Goal: Transaction & Acquisition: Purchase product/service

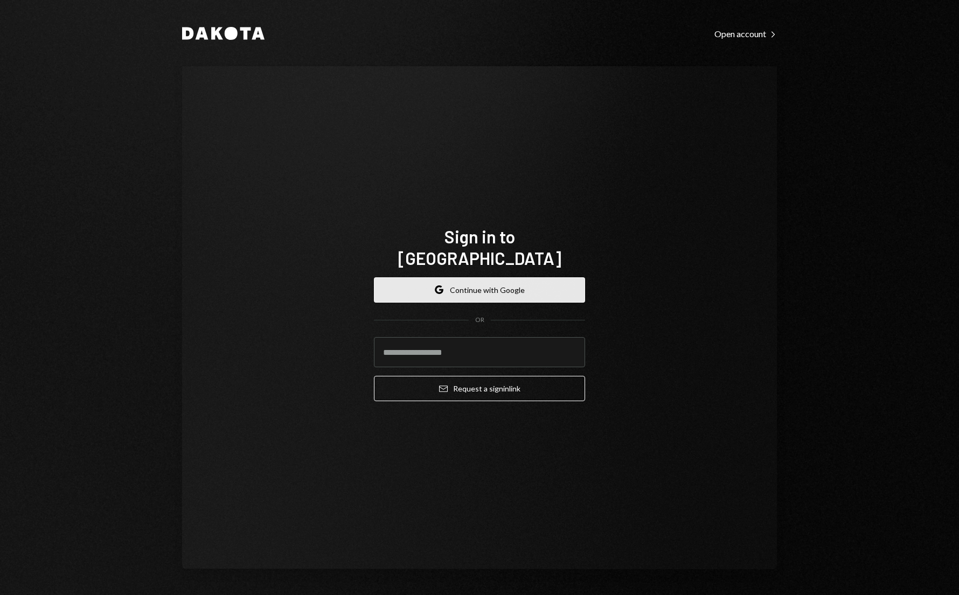
click at [471, 284] on button "Google Continue with Google" at bounding box center [479, 289] width 211 height 25
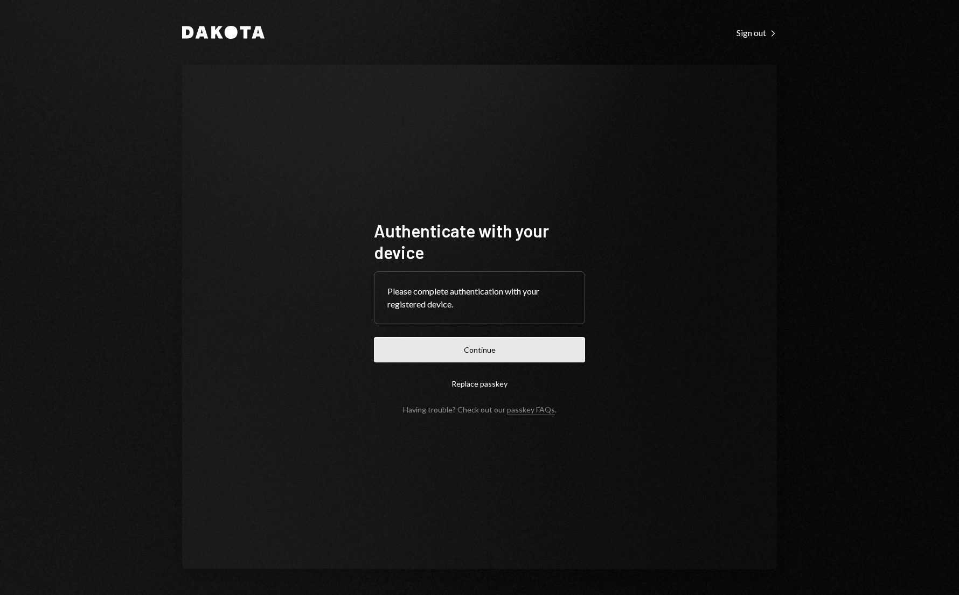
click at [457, 357] on button "Continue" at bounding box center [479, 349] width 211 height 25
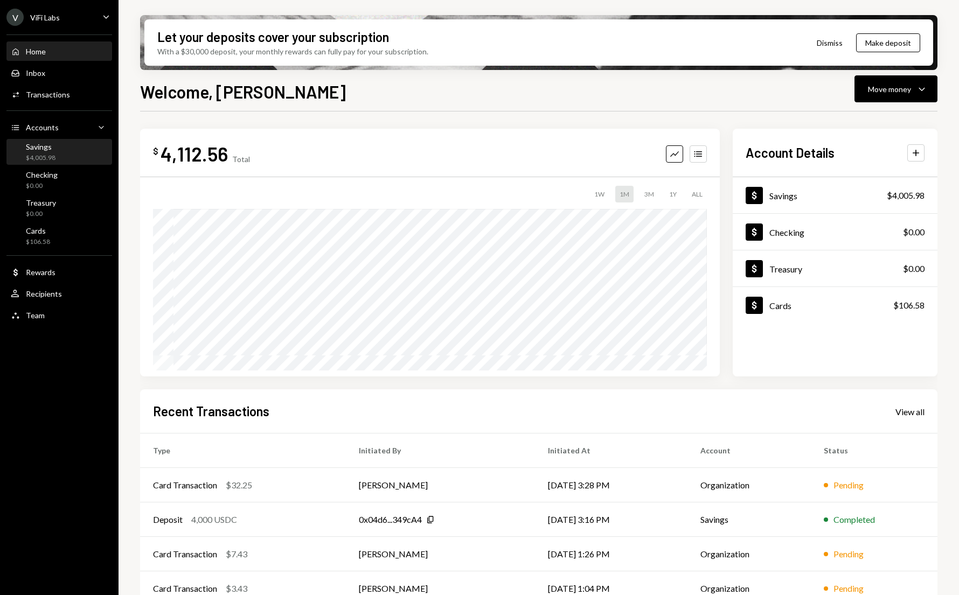
click at [36, 151] on div "Savings" at bounding box center [41, 146] width 30 height 9
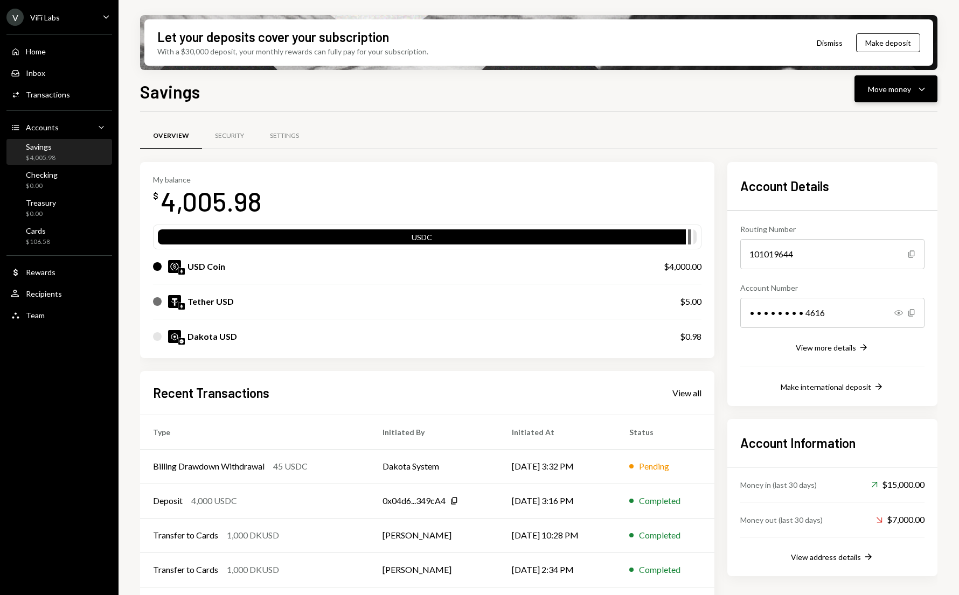
click at [894, 91] on div "Move money" at bounding box center [889, 88] width 43 height 11
click at [858, 207] on div "Swap stablecoins" at bounding box center [887, 203] width 79 height 11
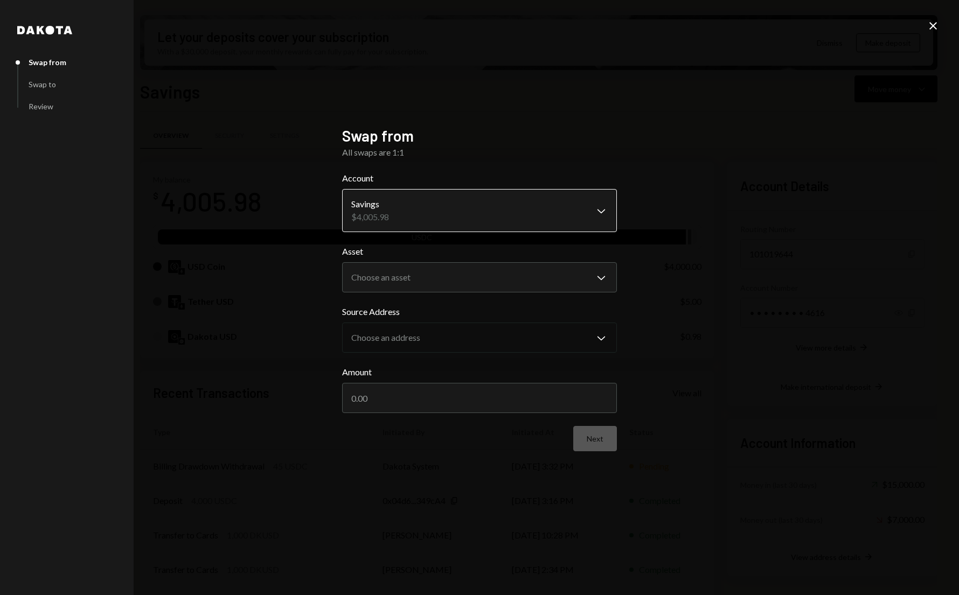
click at [411, 215] on body "V ViFi Labs Caret Down Home Home Inbox Inbox Activities Transactions Accounts A…" at bounding box center [479, 297] width 959 height 595
click at [289, 288] on div "**********" at bounding box center [479, 297] width 959 height 595
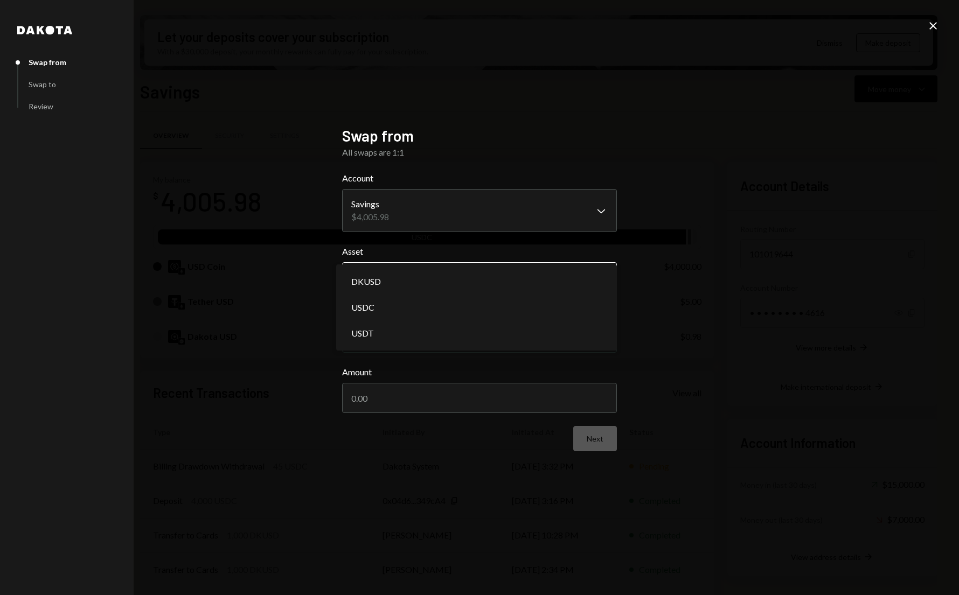
click at [417, 273] on body "V ViFi Labs Caret Down Home Home Inbox Inbox Activities Transactions Accounts A…" at bounding box center [479, 297] width 959 height 595
select select "****"
click at [393, 400] on input "Amount" at bounding box center [479, 398] width 275 height 30
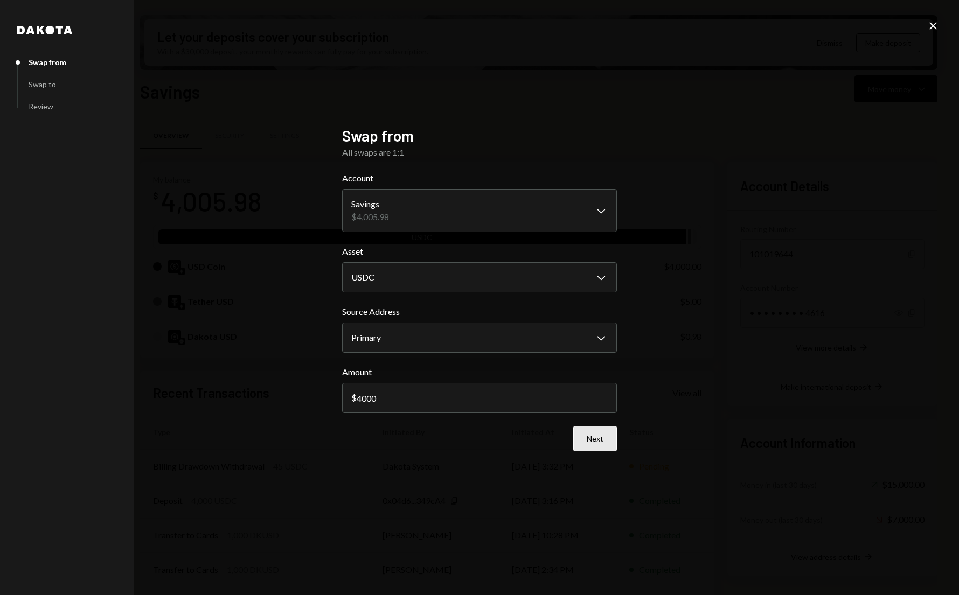
type input "4000"
click at [600, 439] on button "Next" at bounding box center [595, 438] width 44 height 25
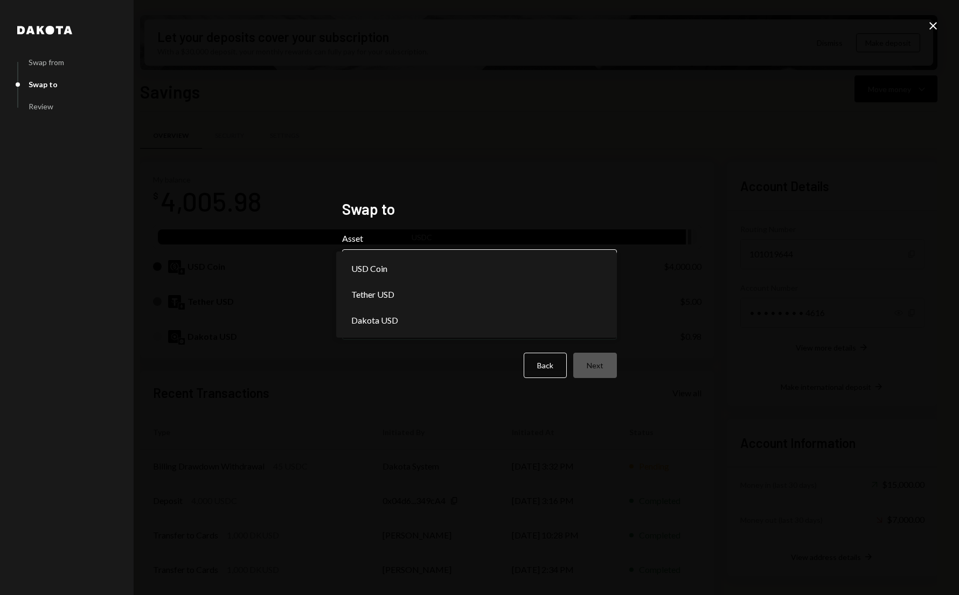
click at [406, 269] on body "V ViFi Labs Caret Down Home Home Inbox Inbox Activities Transactions Accounts A…" at bounding box center [479, 297] width 959 height 595
select select "*****"
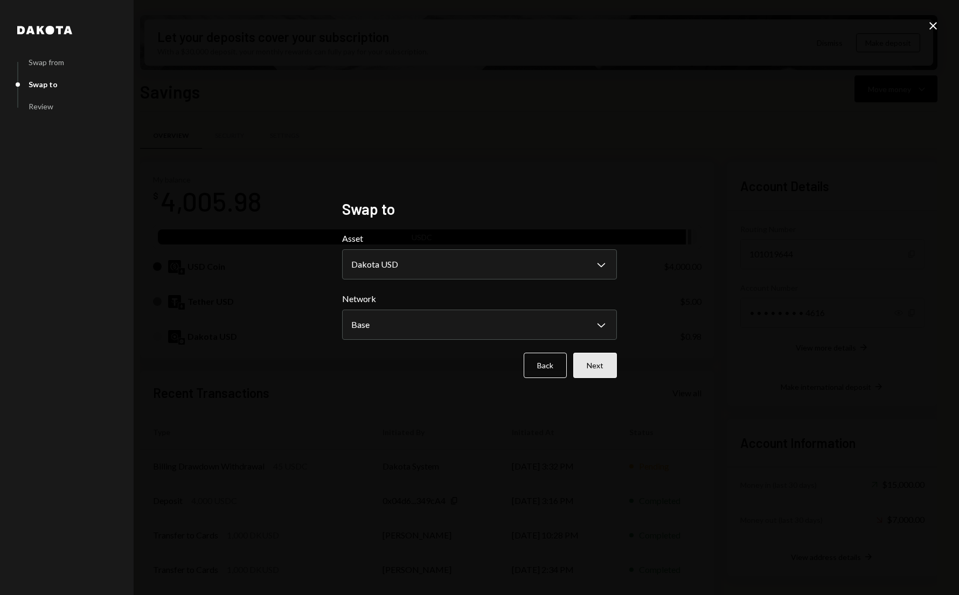
click at [605, 367] on button "Next" at bounding box center [595, 365] width 44 height 25
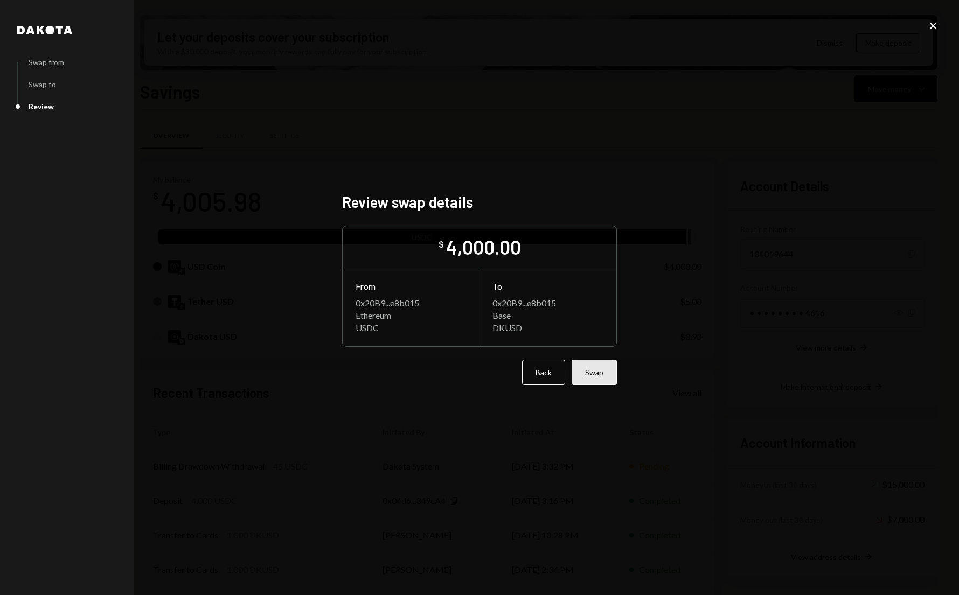
click at [596, 374] on button "Swap" at bounding box center [594, 372] width 45 height 25
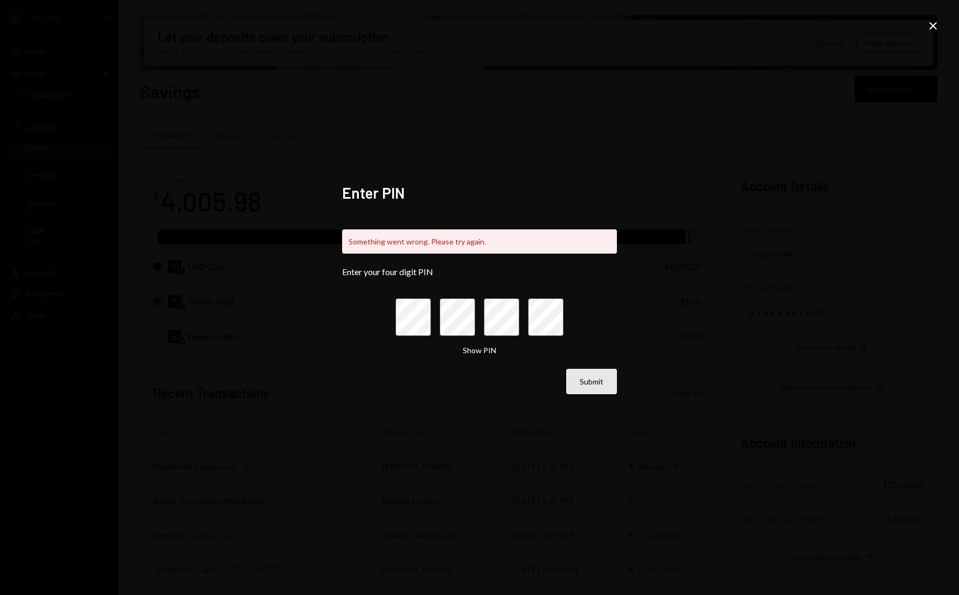
click at [586, 386] on button "Submit" at bounding box center [591, 381] width 51 height 25
click at [928, 25] on icon "Close" at bounding box center [933, 25] width 13 height 13
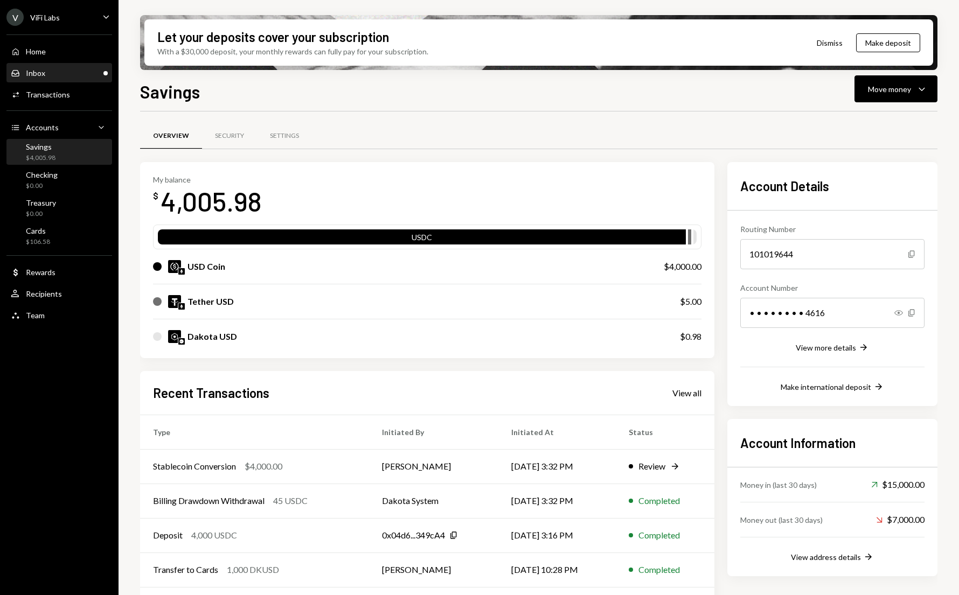
click at [50, 76] on div "Inbox Inbox" at bounding box center [59, 73] width 97 height 10
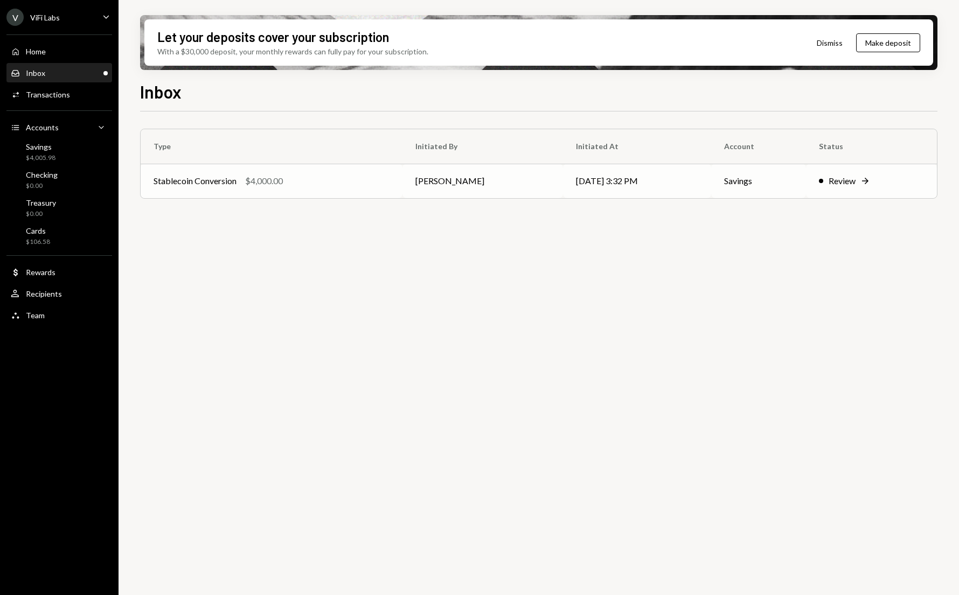
click at [305, 186] on div "Stablecoin Conversion $4,000.00" at bounding box center [272, 181] width 236 height 13
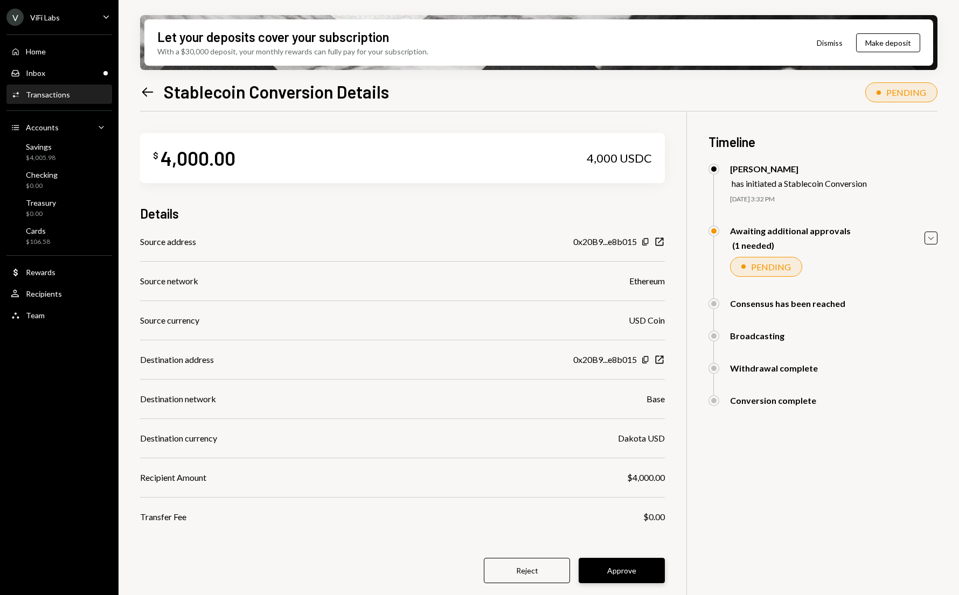
click at [623, 567] on button "Approve" at bounding box center [622, 570] width 86 height 25
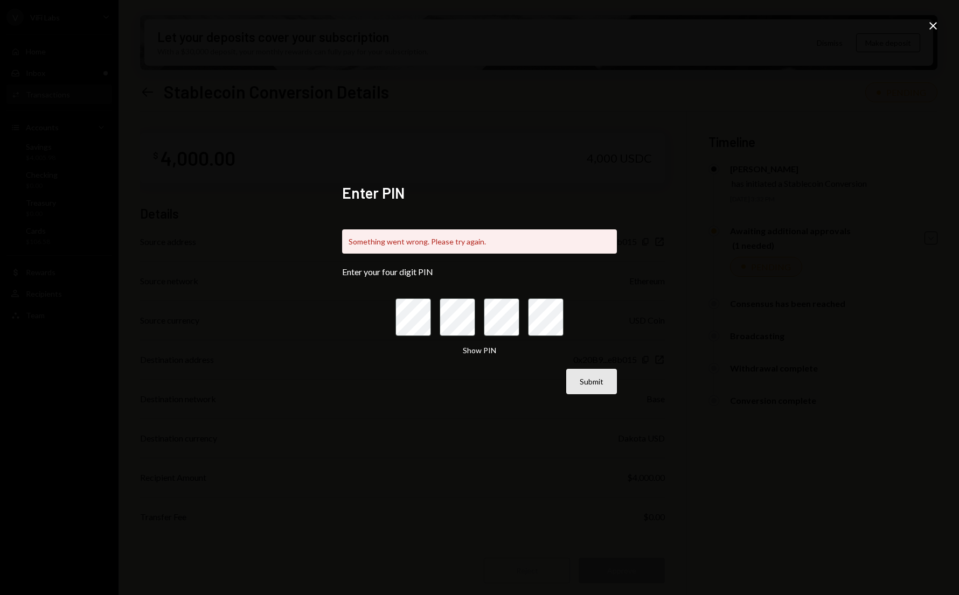
click at [590, 386] on button "Submit" at bounding box center [591, 381] width 51 height 25
click at [935, 25] on icon "Close" at bounding box center [933, 25] width 13 height 13
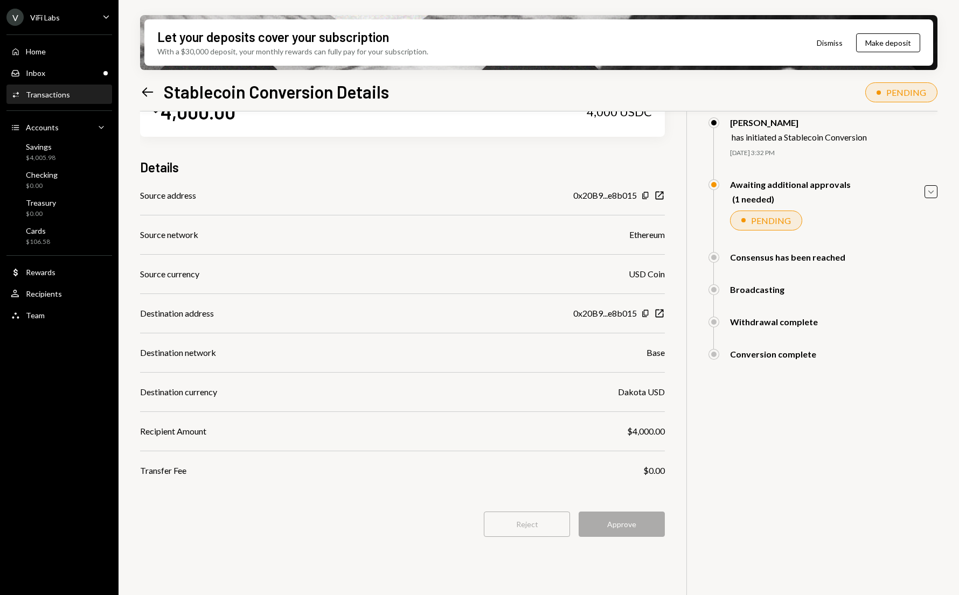
scroll to position [86, 0]
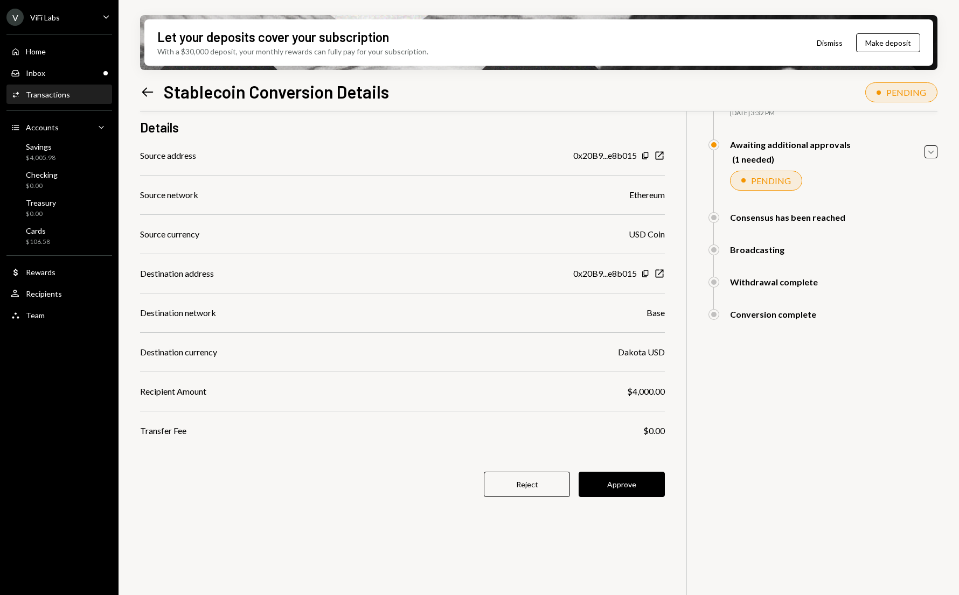
scroll to position [86, 0]
click at [633, 476] on button "Approve" at bounding box center [622, 484] width 86 height 25
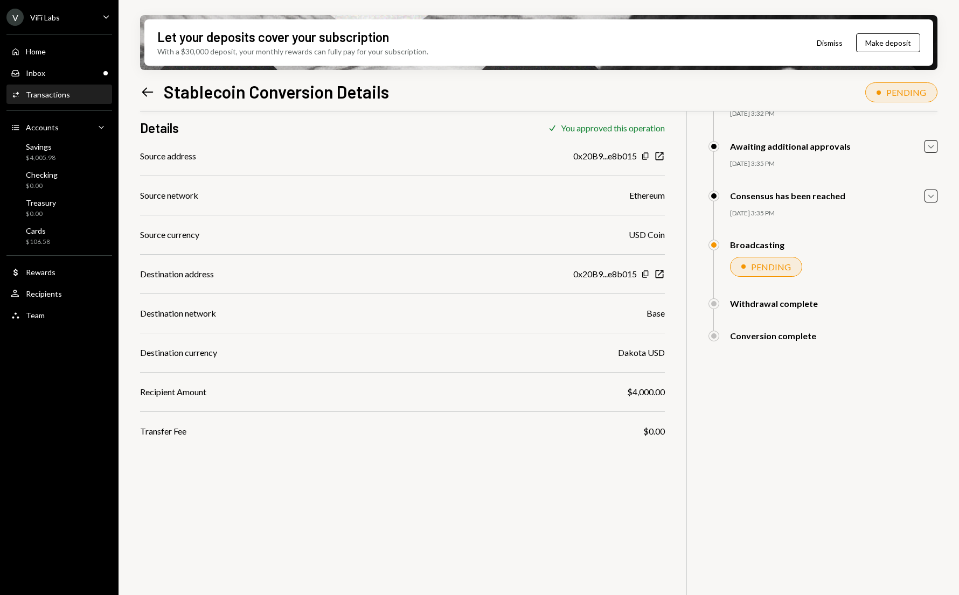
click at [331, 517] on div "$ 4,000.00 4,000 USDC Details Check You approved this operation Source address …" at bounding box center [538, 323] width 797 height 595
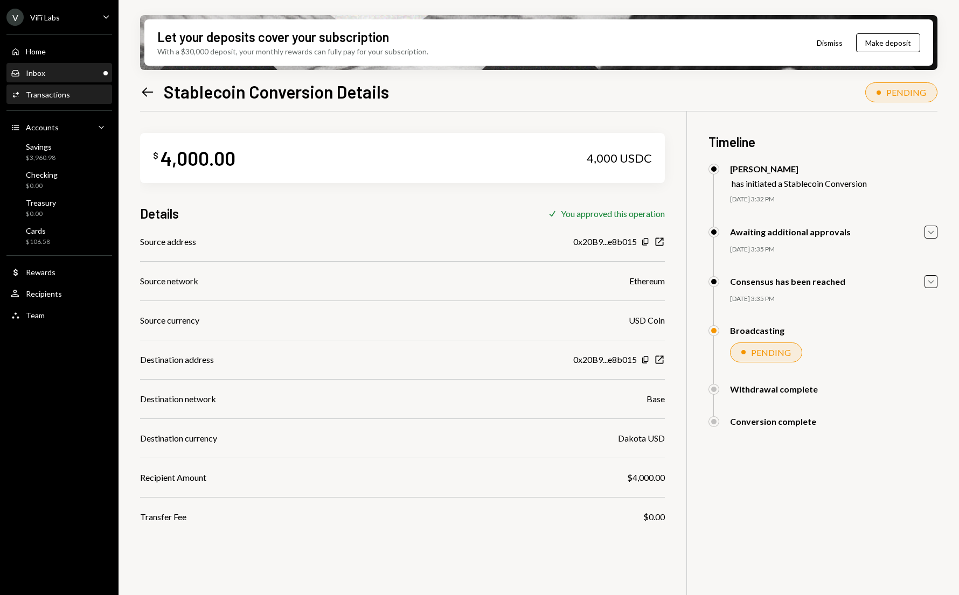
click at [46, 72] on div "Inbox Inbox" at bounding box center [59, 73] width 97 height 10
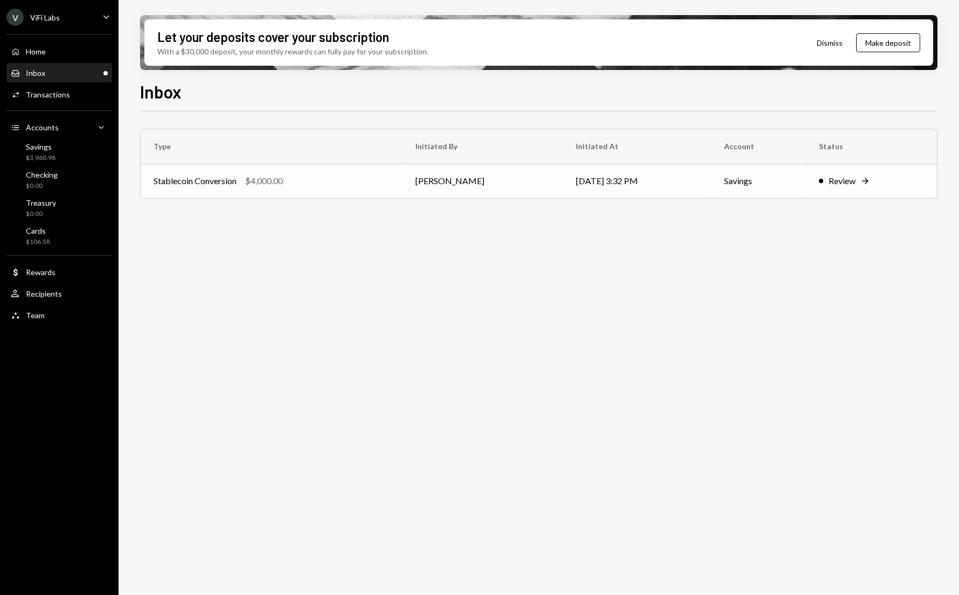
click at [364, 184] on div "Stablecoin Conversion $4,000.00" at bounding box center [272, 181] width 236 height 13
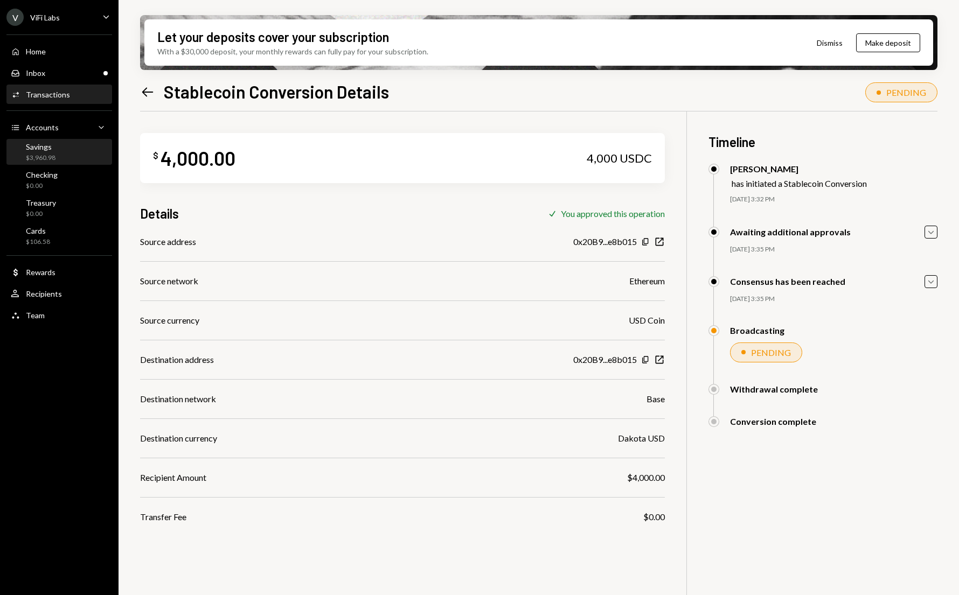
click at [50, 150] on div "Savings" at bounding box center [41, 146] width 30 height 9
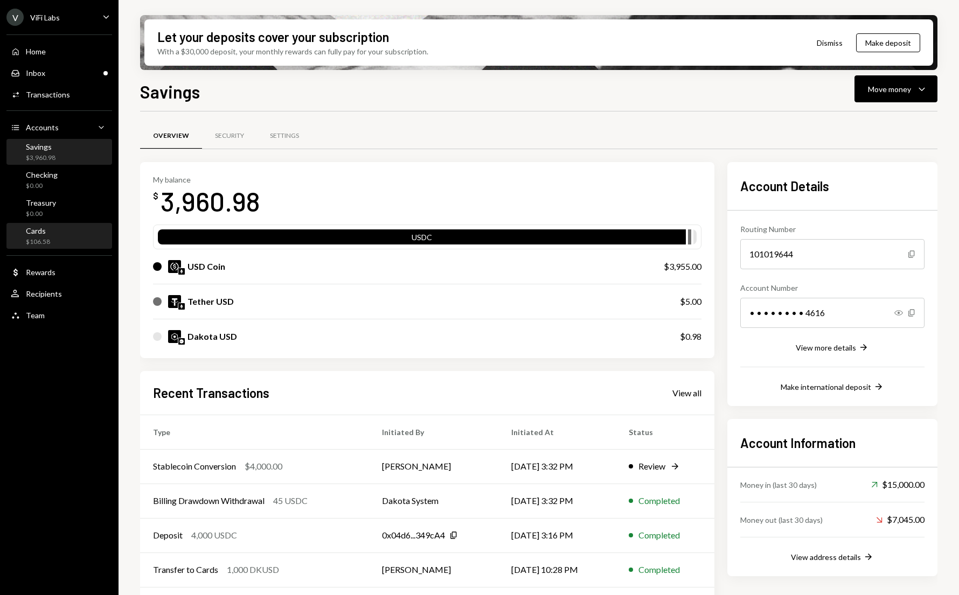
click at [31, 235] on div "Cards" at bounding box center [38, 230] width 24 height 9
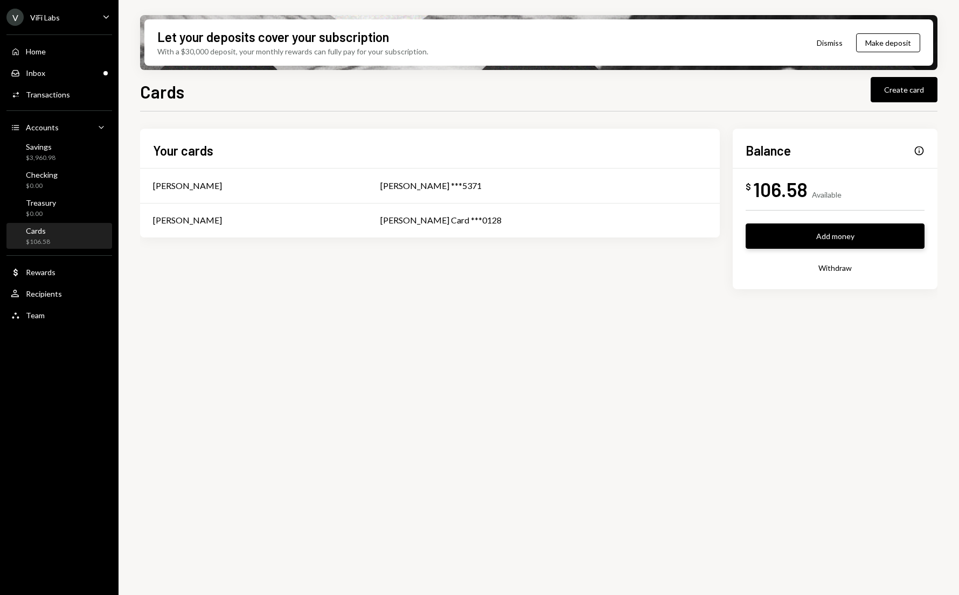
click at [825, 238] on button "Add money" at bounding box center [835, 236] width 179 height 25
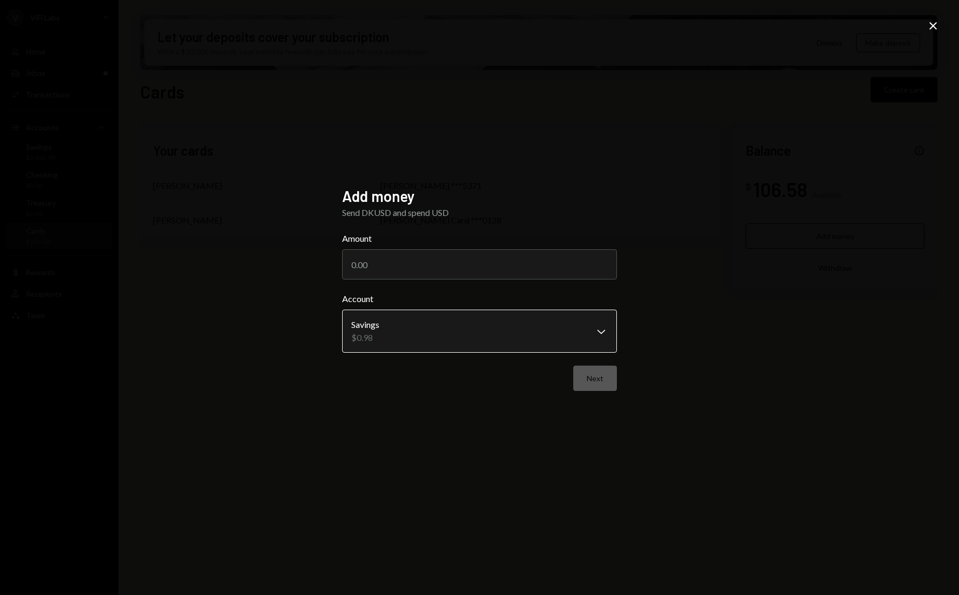
click at [420, 338] on body "**********" at bounding box center [479, 297] width 959 height 595
click at [289, 339] on div "**********" at bounding box center [479, 297] width 959 height 595
click at [597, 329] on body "**********" at bounding box center [479, 297] width 959 height 595
click at [360, 265] on input "Amount" at bounding box center [479, 264] width 275 height 30
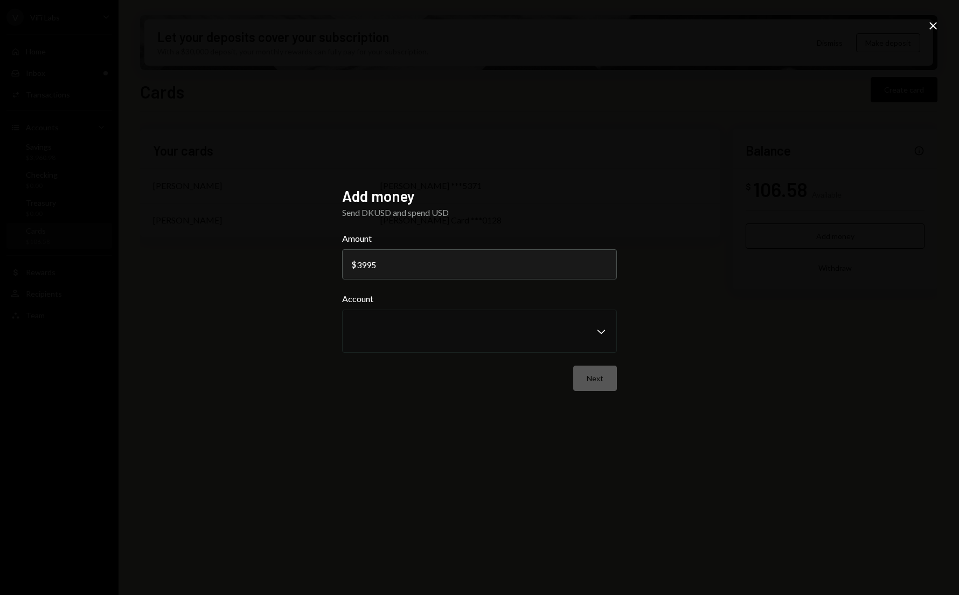
type input "3995"
click at [931, 25] on icon "Close" at bounding box center [933, 25] width 13 height 13
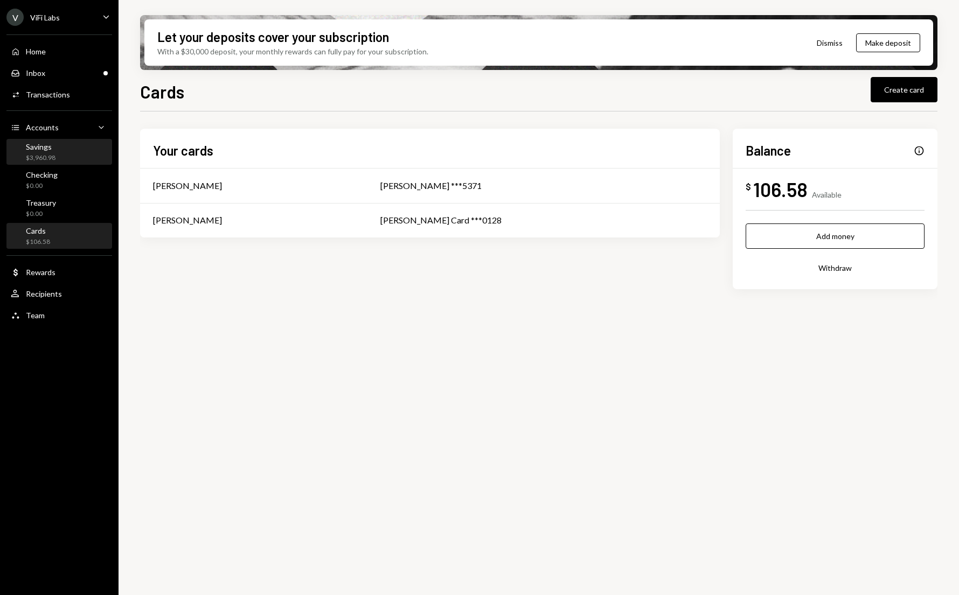
click at [35, 157] on div "$3,960.98" at bounding box center [41, 158] width 30 height 9
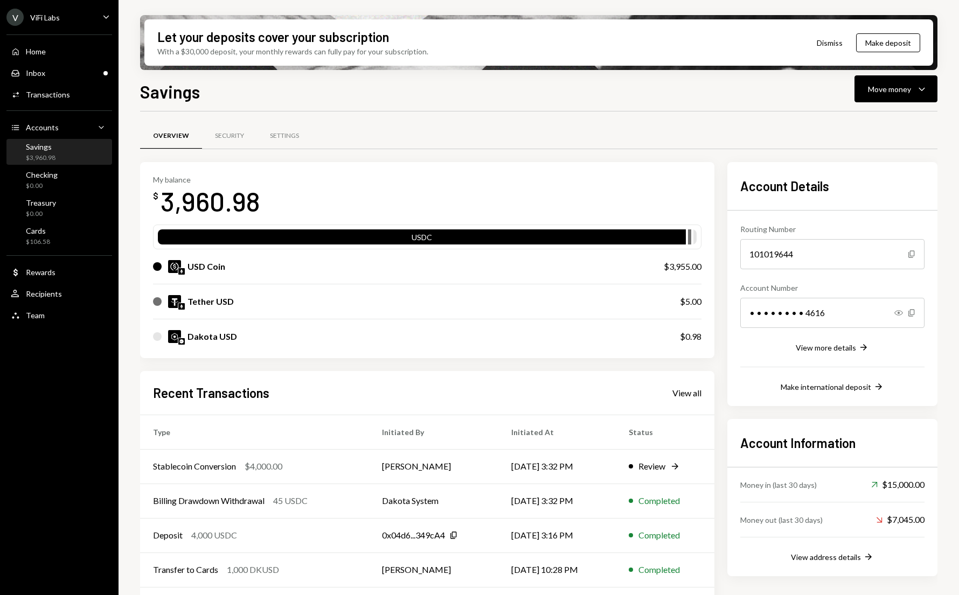
click at [228, 267] on div "USD Coin" at bounding box center [397, 266] width 489 height 13
click at [44, 74] on div "Inbox" at bounding box center [35, 72] width 19 height 9
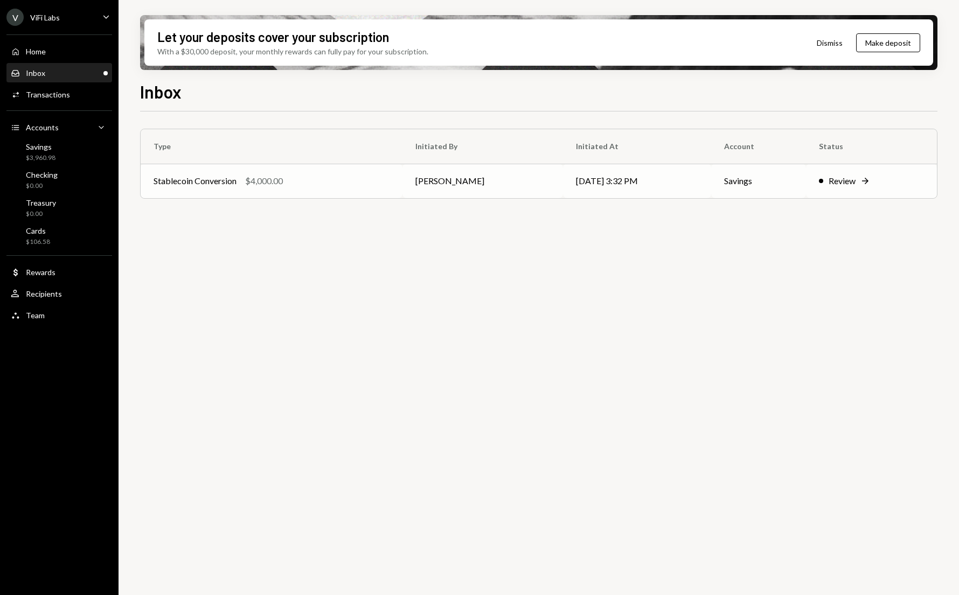
click at [299, 189] on td "Stablecoin Conversion $4,000.00" at bounding box center [272, 181] width 262 height 34
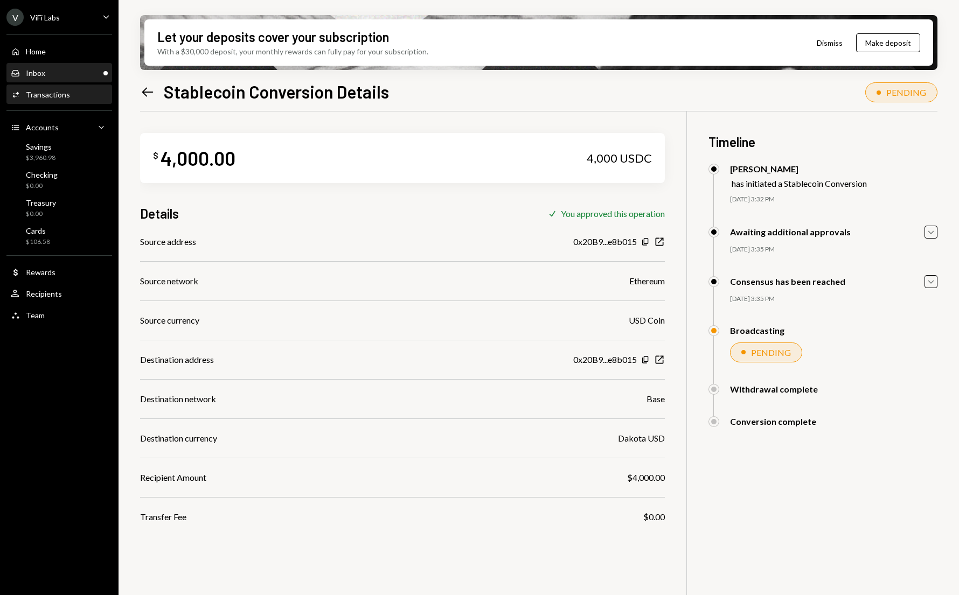
click at [26, 75] on div "Inbox" at bounding box center [35, 72] width 19 height 9
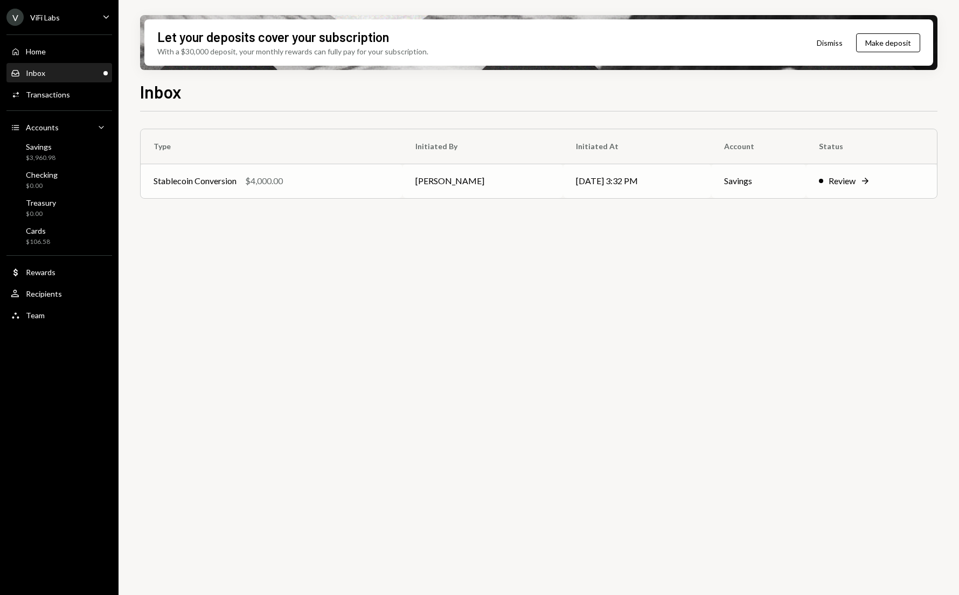
click at [351, 186] on div "Stablecoin Conversion $4,000.00" at bounding box center [272, 181] width 236 height 13
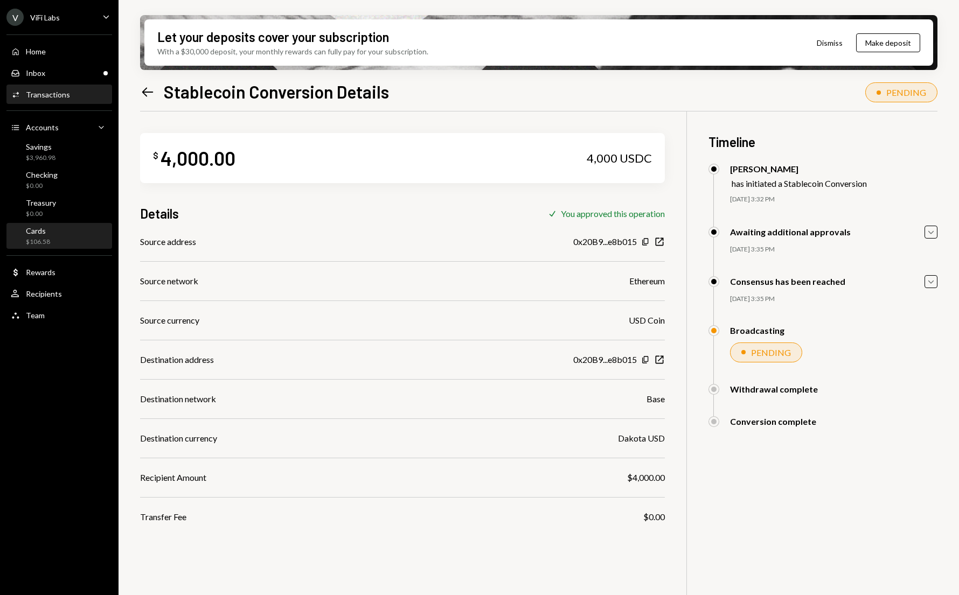
click at [37, 245] on div "$106.58" at bounding box center [38, 242] width 24 height 9
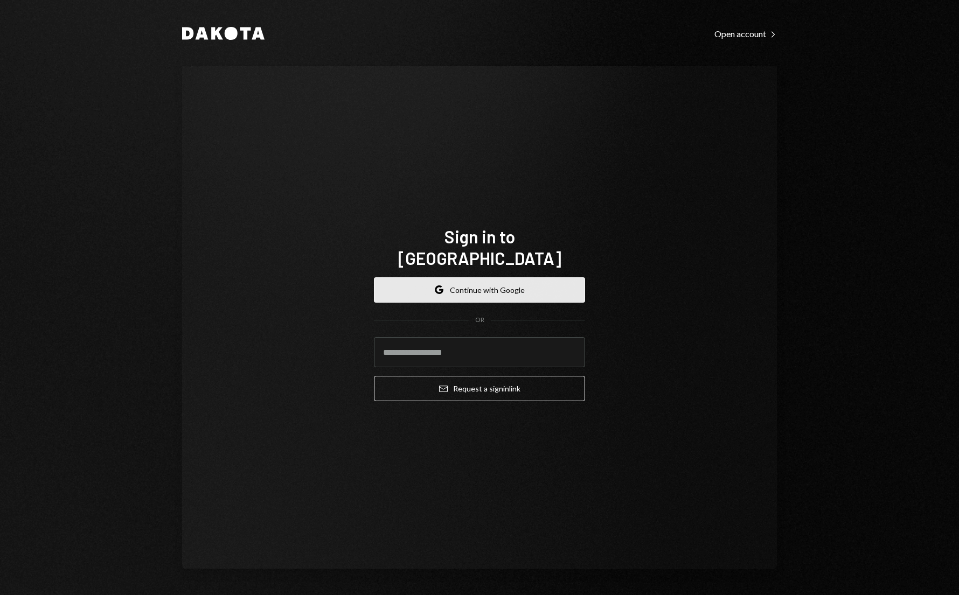
click at [460, 277] on button "Google Continue with Google" at bounding box center [479, 289] width 211 height 25
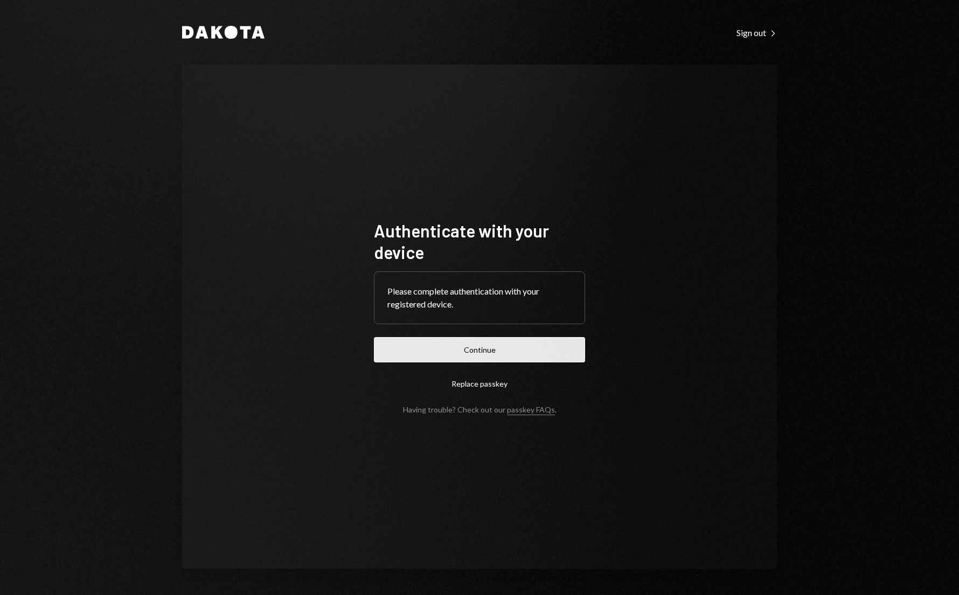
click at [471, 351] on button "Continue" at bounding box center [479, 349] width 211 height 25
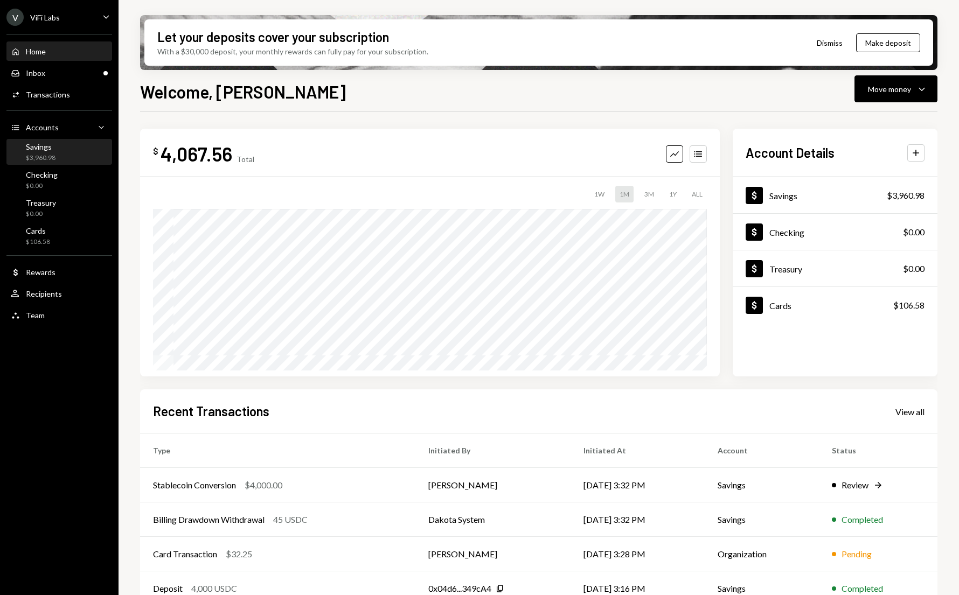
click at [50, 151] on div "Savings" at bounding box center [41, 146] width 30 height 9
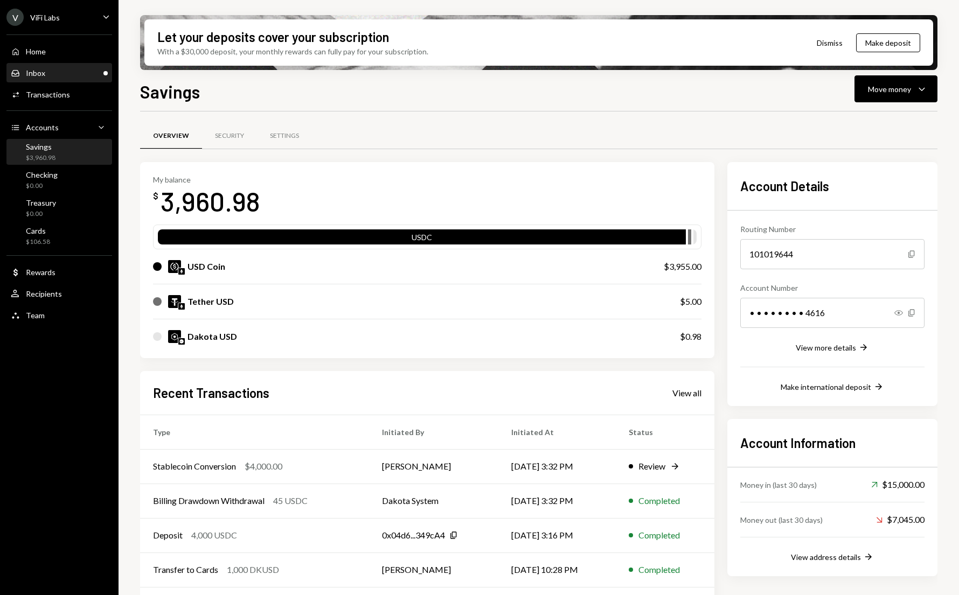
click at [64, 76] on div "Inbox Inbox" at bounding box center [59, 73] width 97 height 10
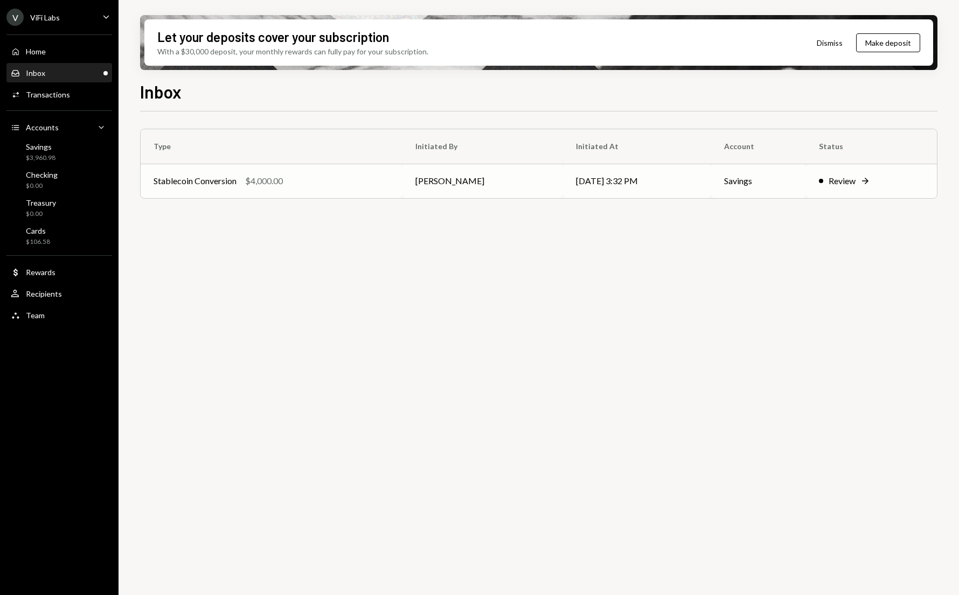
click at [319, 189] on td "Stablecoin Conversion $4,000.00" at bounding box center [272, 181] width 262 height 34
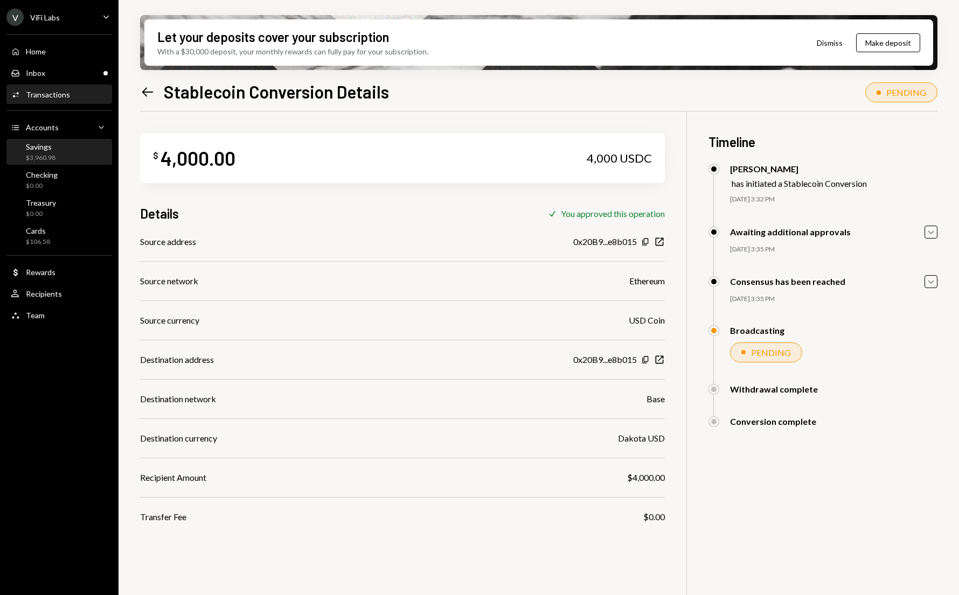
click at [39, 154] on div "$3,960.98" at bounding box center [41, 158] width 30 height 9
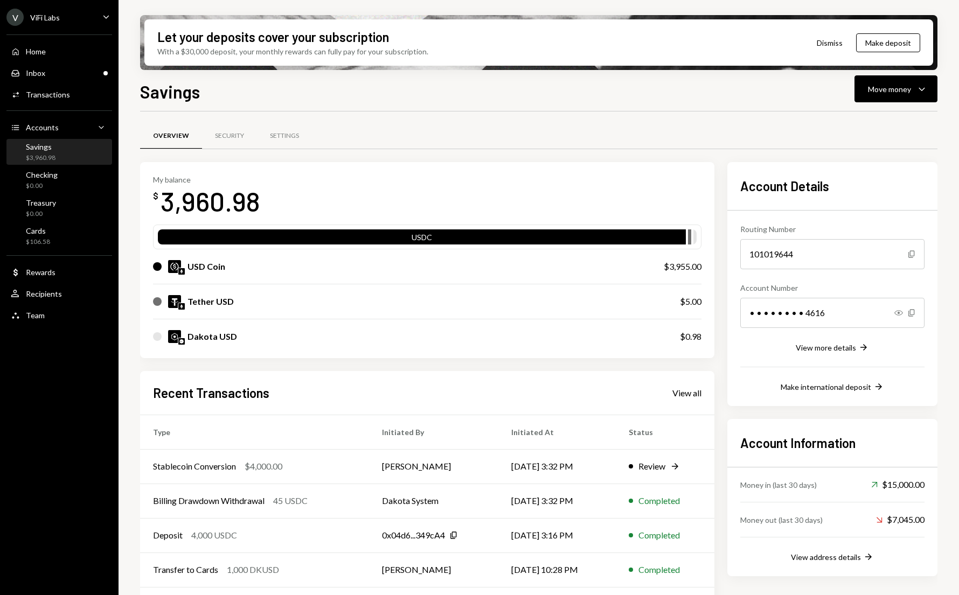
click at [227, 333] on div "Dakota USD" at bounding box center [212, 336] width 50 height 13
click at [198, 269] on div "USD Coin" at bounding box center [206, 266] width 38 height 13
click at [880, 95] on div "Move money Caret Down" at bounding box center [896, 88] width 56 height 13
click at [848, 198] on div "Swap stablecoins" at bounding box center [887, 203] width 79 height 11
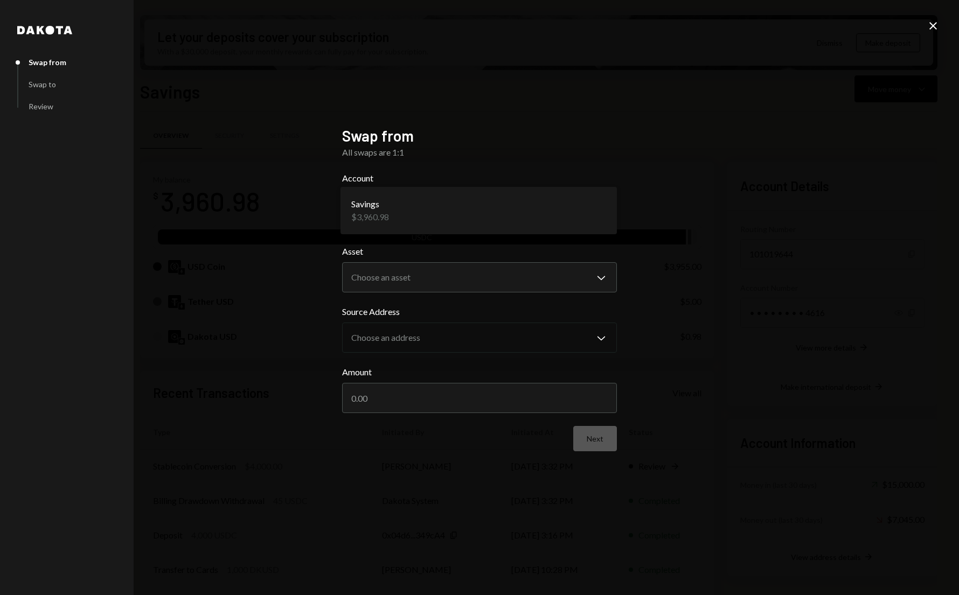
click at [464, 211] on body "V ViFi Labs Caret Down Home Home Inbox Inbox Activities Transactions Accounts A…" at bounding box center [479, 297] width 959 height 595
click at [419, 283] on body "V ViFi Labs Caret Down Home Home Inbox Inbox Activities Transactions Accounts A…" at bounding box center [479, 297] width 959 height 595
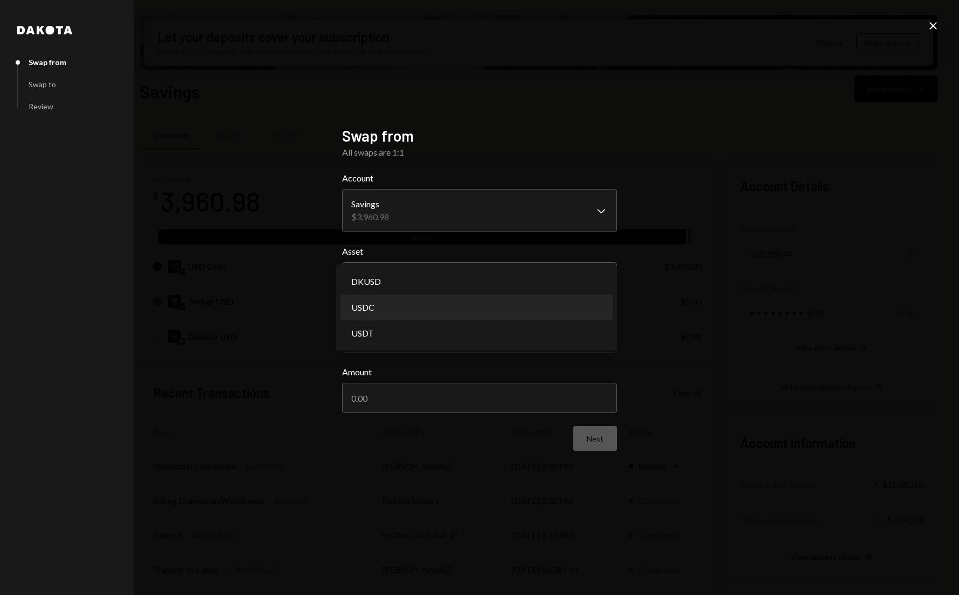
select select "****"
click at [374, 403] on input "Amount" at bounding box center [479, 398] width 275 height 30
type input "4"
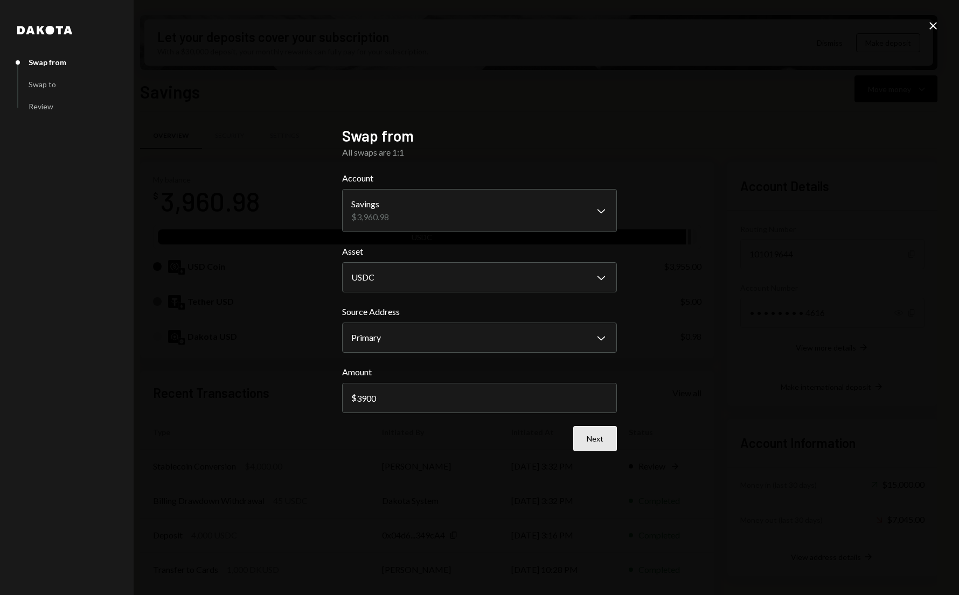
type input "3900"
click at [591, 442] on button "Next" at bounding box center [595, 438] width 44 height 25
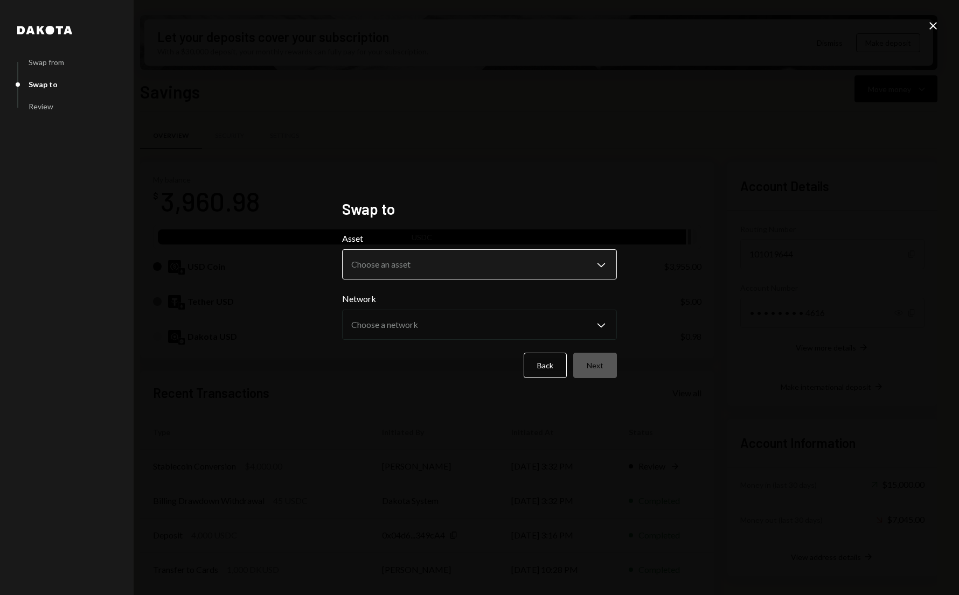
click at [394, 273] on body "V ViFi Labs Caret Down Home Home Inbox Inbox Activities Transactions Accounts A…" at bounding box center [479, 297] width 959 height 595
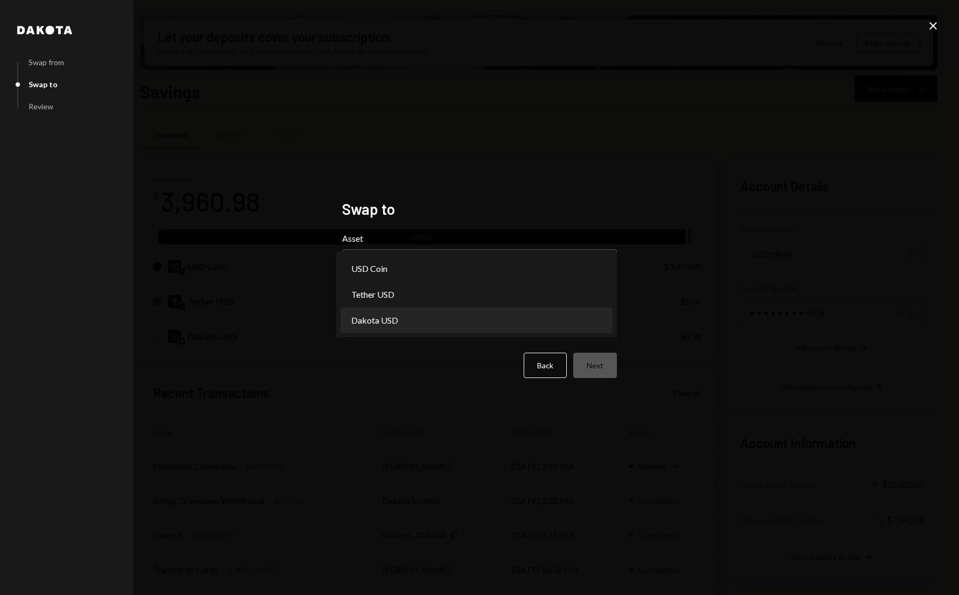
select select "*****"
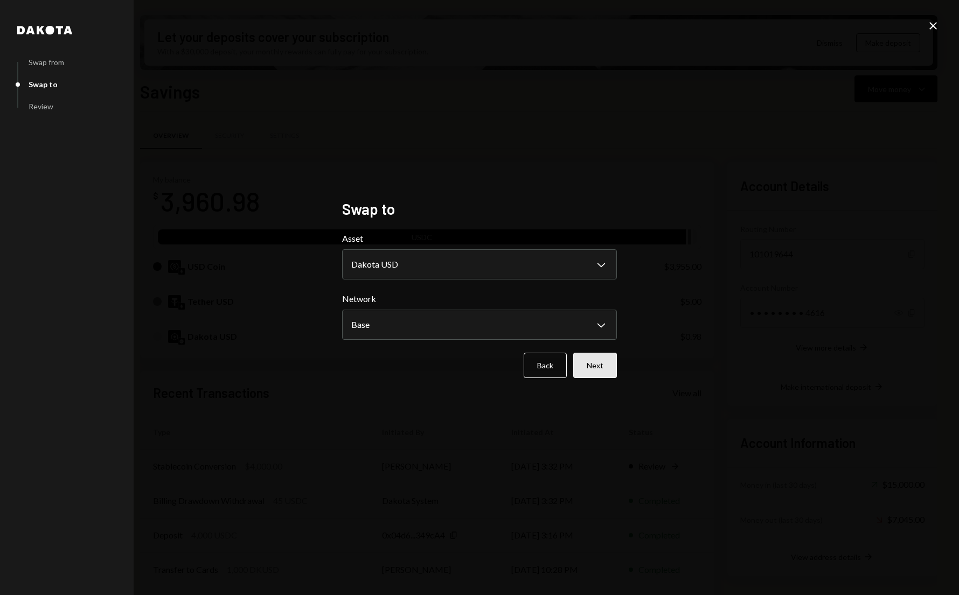
click at [597, 369] on button "Next" at bounding box center [595, 365] width 44 height 25
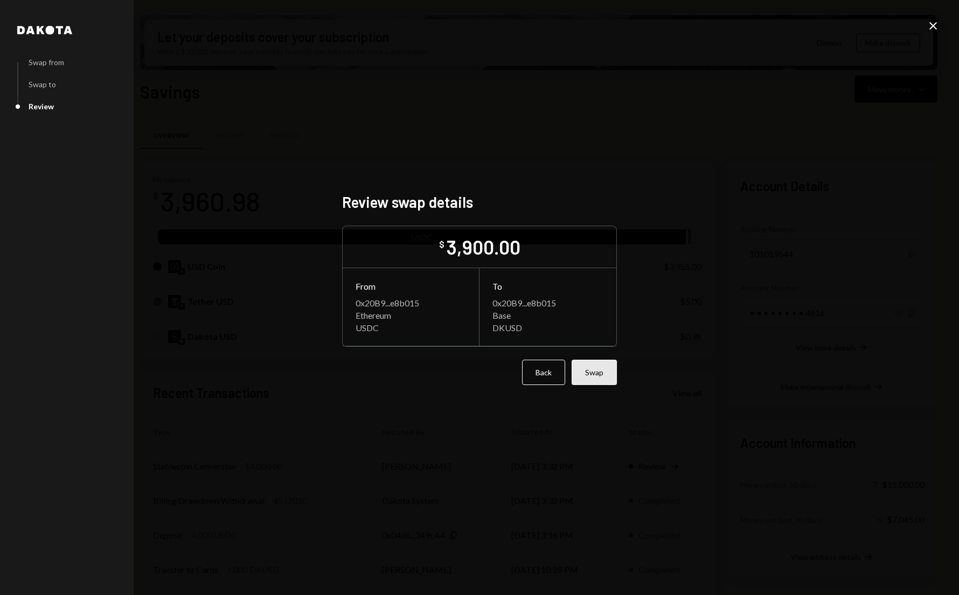
click at [602, 370] on button "Swap" at bounding box center [594, 372] width 45 height 25
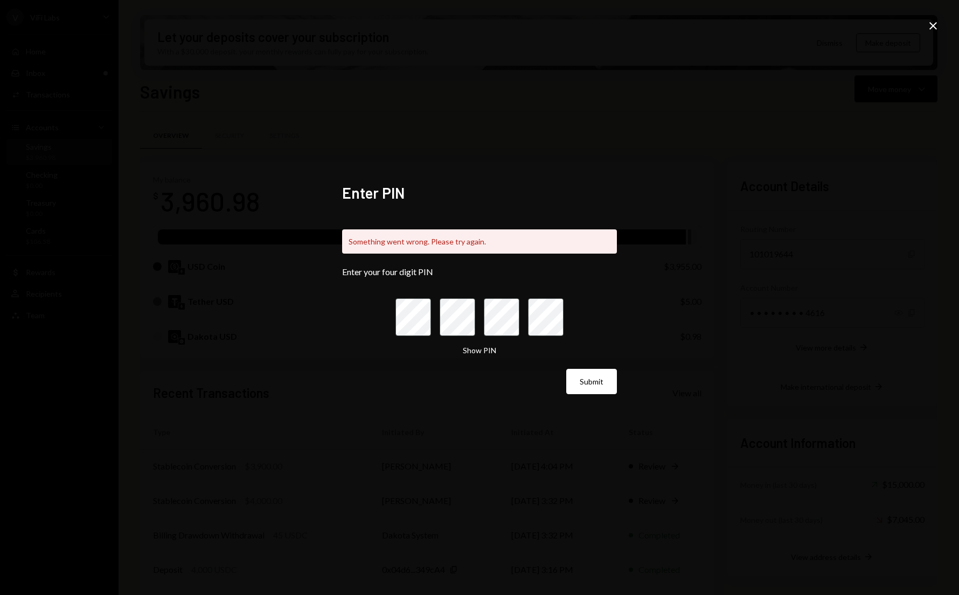
click at [935, 25] on icon "Close" at bounding box center [933, 25] width 13 height 13
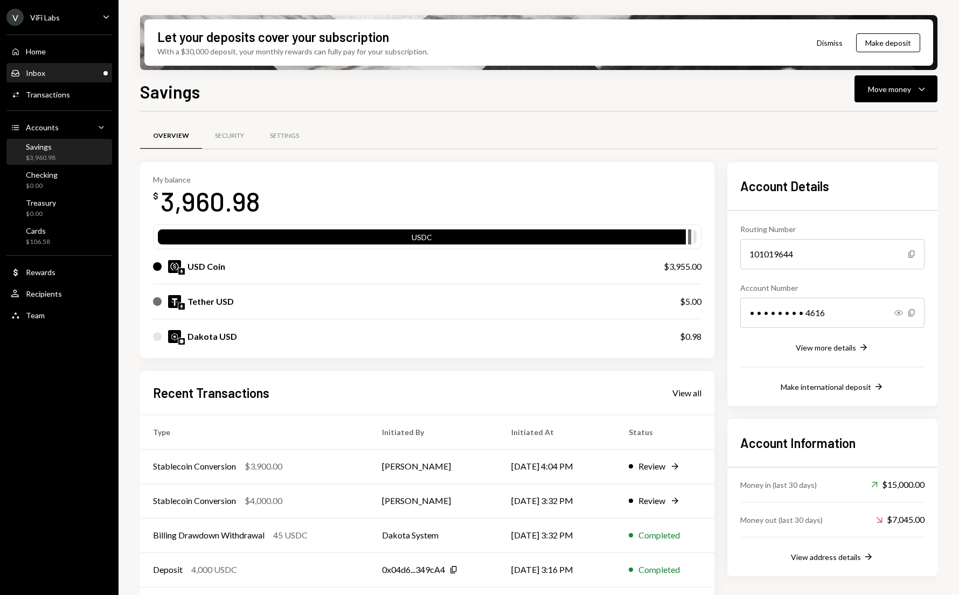
click at [61, 80] on div "Inbox Inbox" at bounding box center [59, 73] width 97 height 18
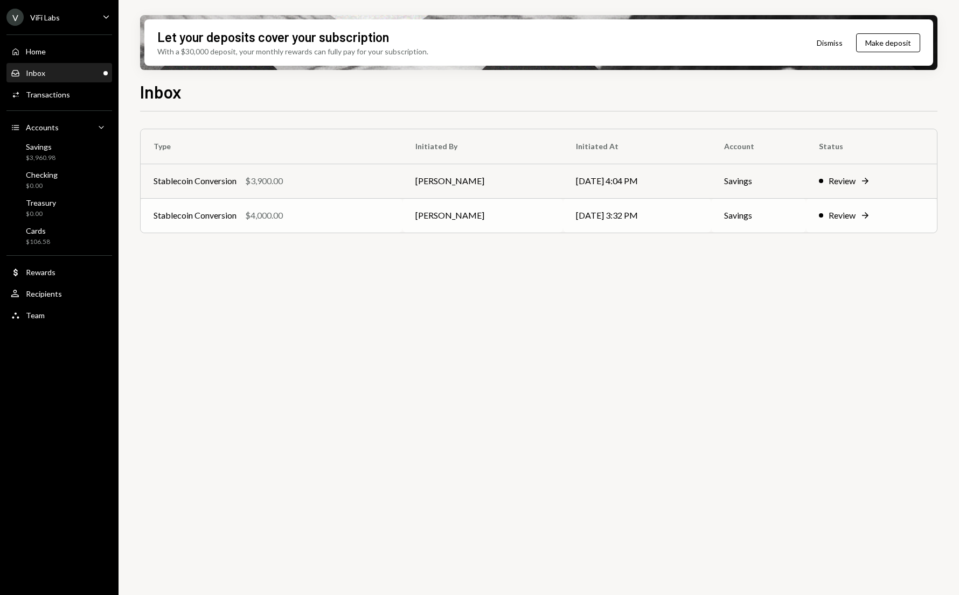
click at [313, 227] on td "Stablecoin Conversion $4,000.00" at bounding box center [272, 215] width 262 height 34
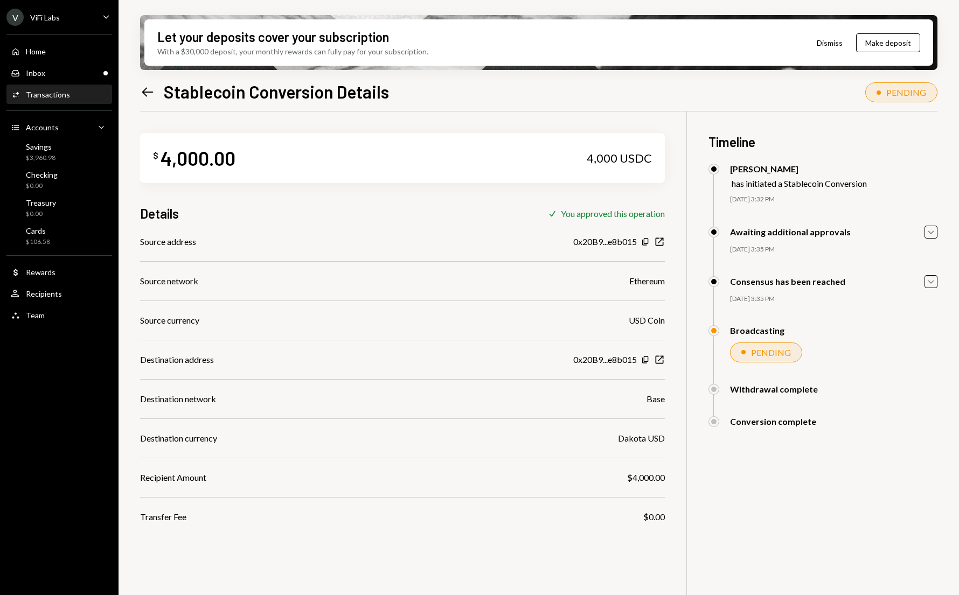
click at [377, 218] on div "Details Check You approved this operation" at bounding box center [402, 214] width 525 height 18
click at [50, 79] on div "Inbox Inbox" at bounding box center [59, 73] width 97 height 18
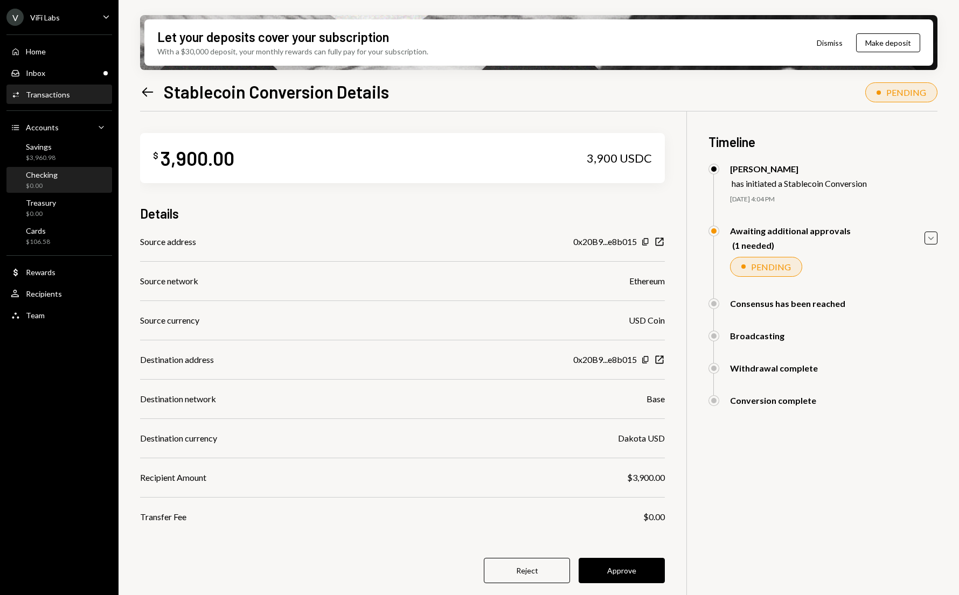
click at [41, 177] on div "Checking" at bounding box center [42, 174] width 32 height 9
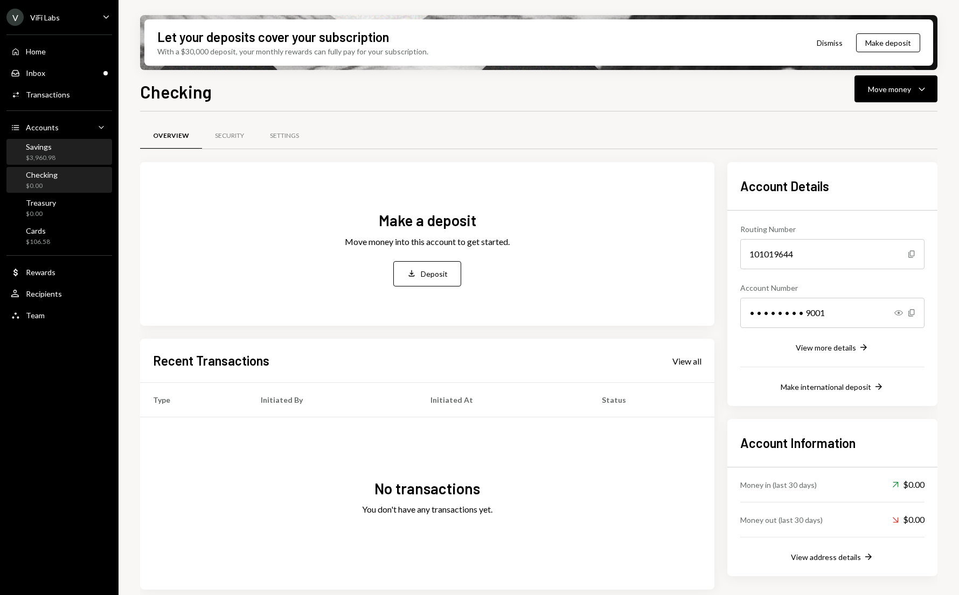
click at [34, 151] on div "Savings $3,960.98" at bounding box center [41, 152] width 30 height 20
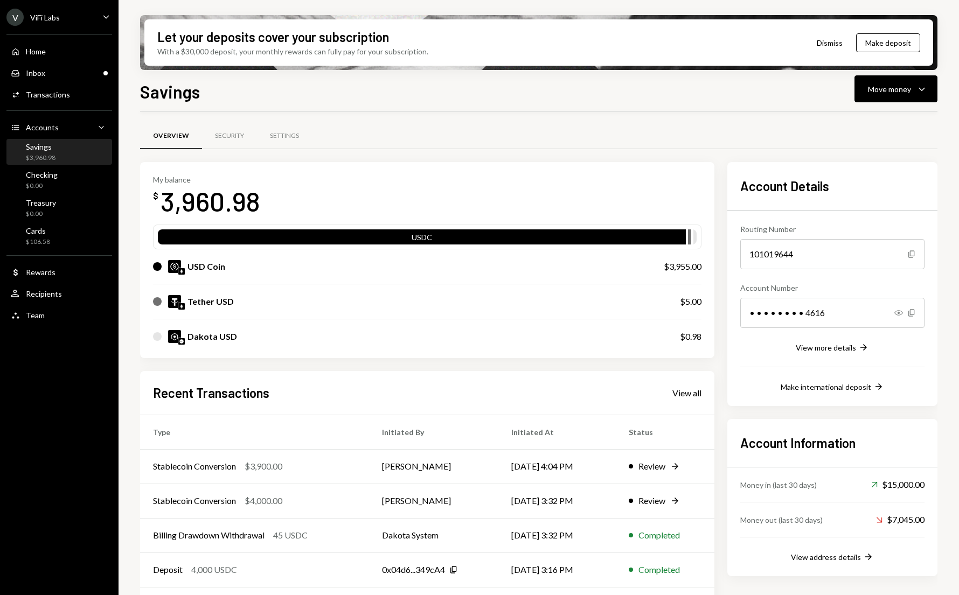
scroll to position [36, 0]
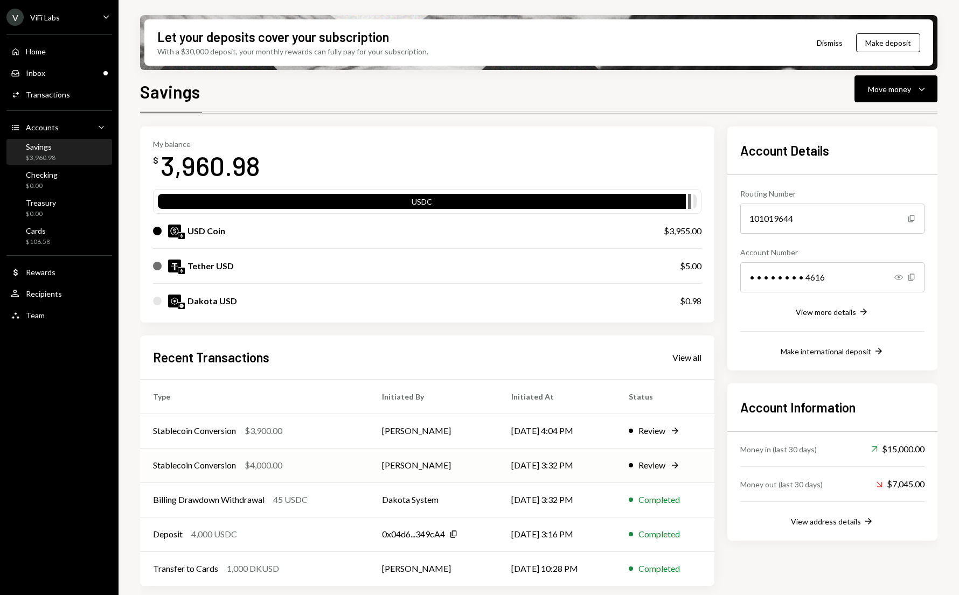
click at [321, 472] on td "Stablecoin Conversion $4,000.00" at bounding box center [254, 465] width 229 height 34
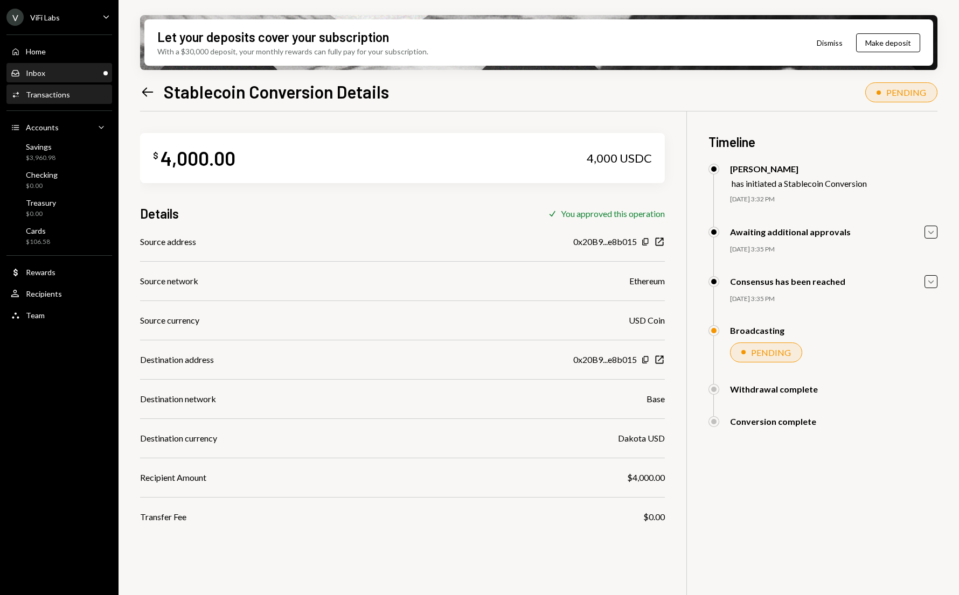
click at [30, 75] on div "Inbox" at bounding box center [35, 72] width 19 height 9
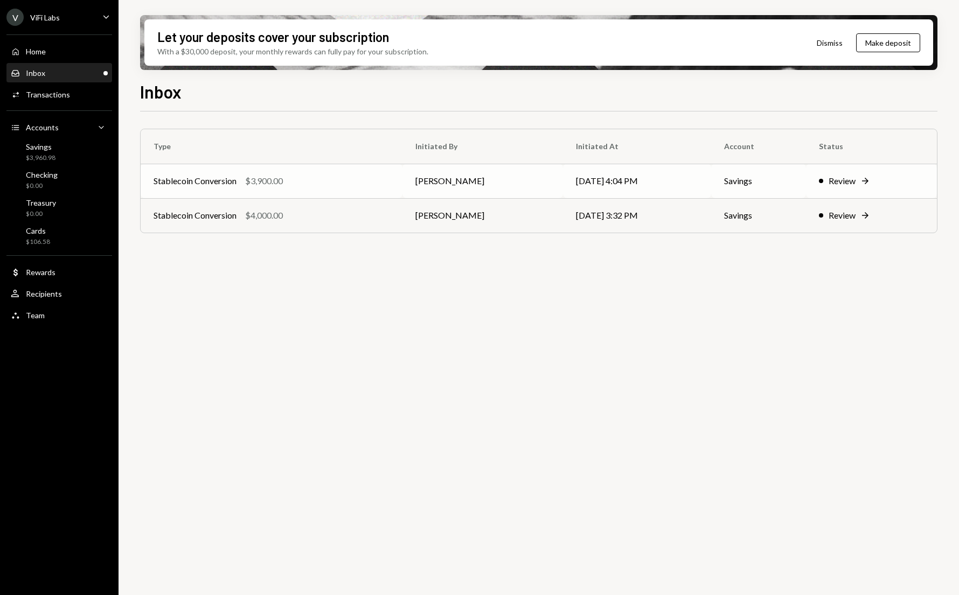
click at [264, 178] on div "$3,900.00" at bounding box center [264, 181] width 38 height 13
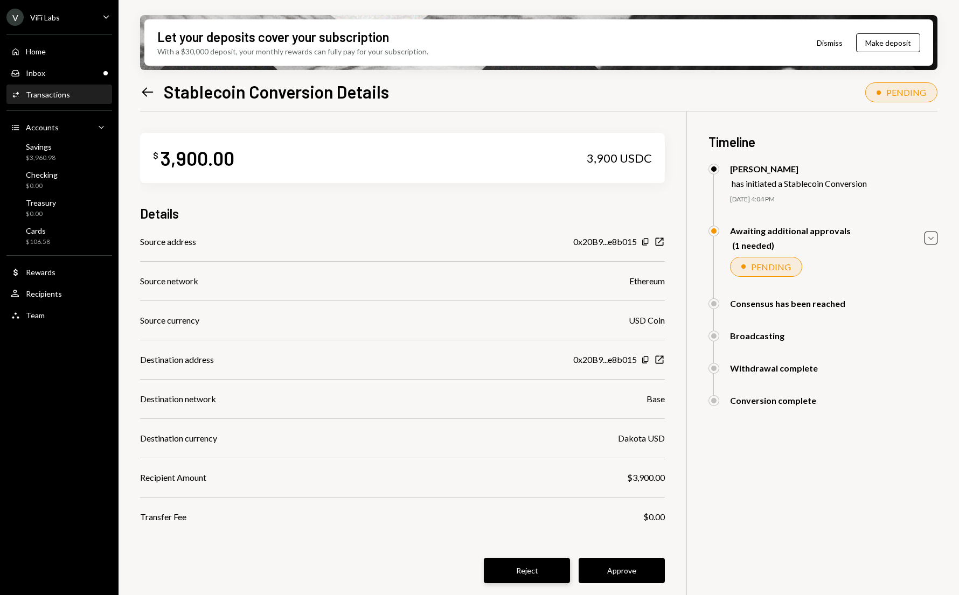
click at [504, 569] on button "Reject" at bounding box center [527, 570] width 86 height 25
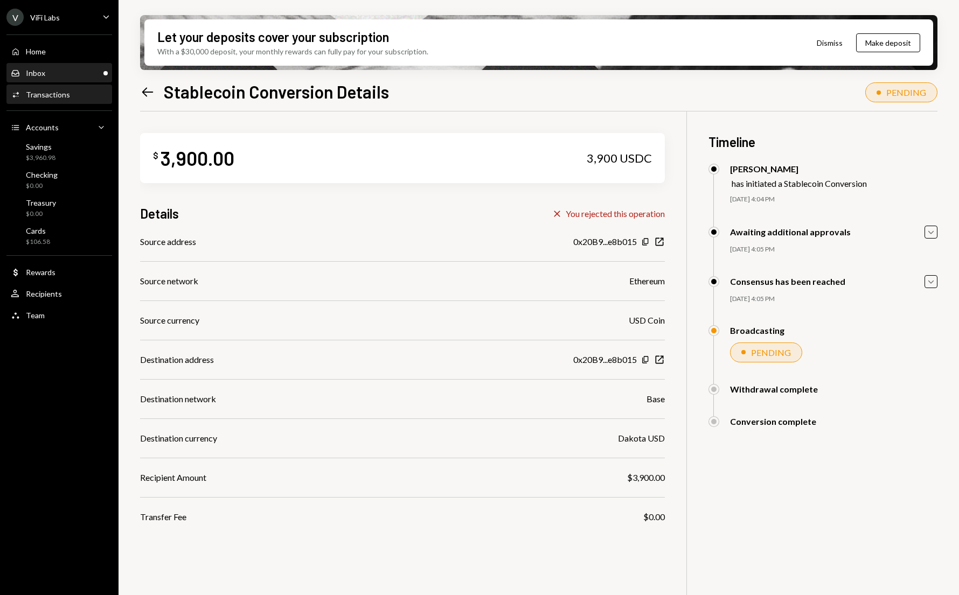
click at [62, 77] on div "Inbox Inbox" at bounding box center [59, 73] width 97 height 10
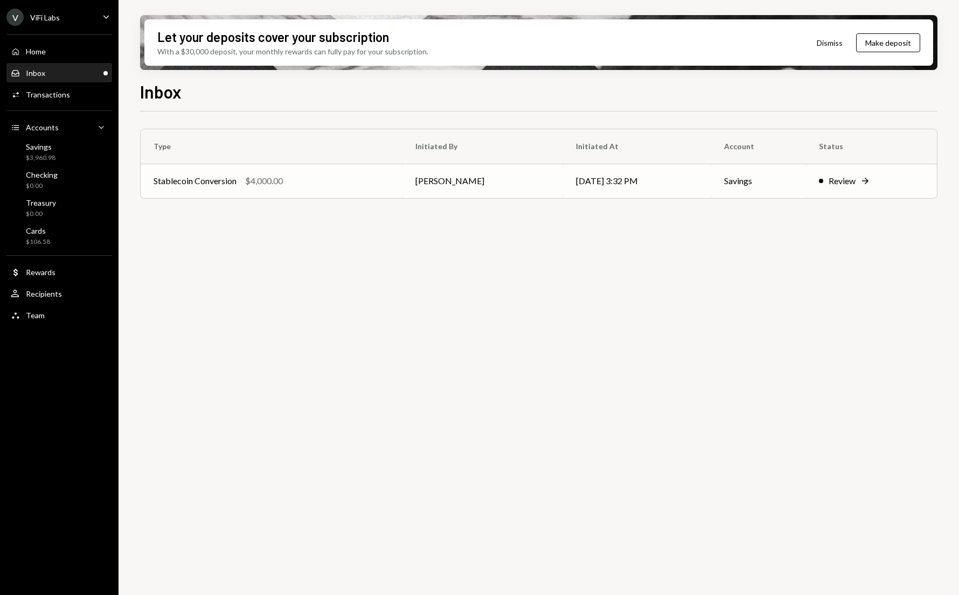
click at [239, 190] on td "Stablecoin Conversion $4,000.00" at bounding box center [272, 181] width 262 height 34
